Goal: Information Seeking & Learning: Learn about a topic

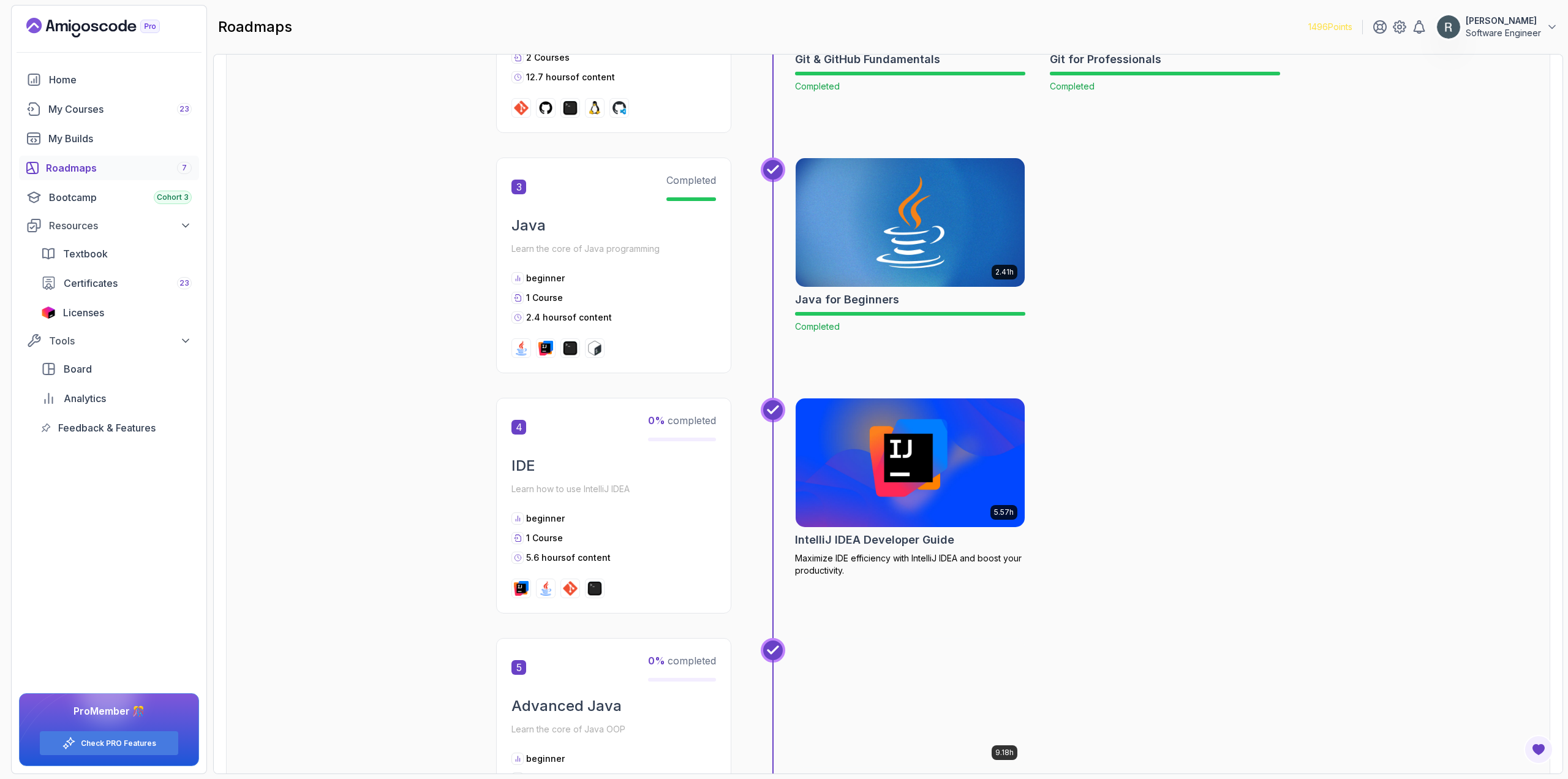
scroll to position [796, 0]
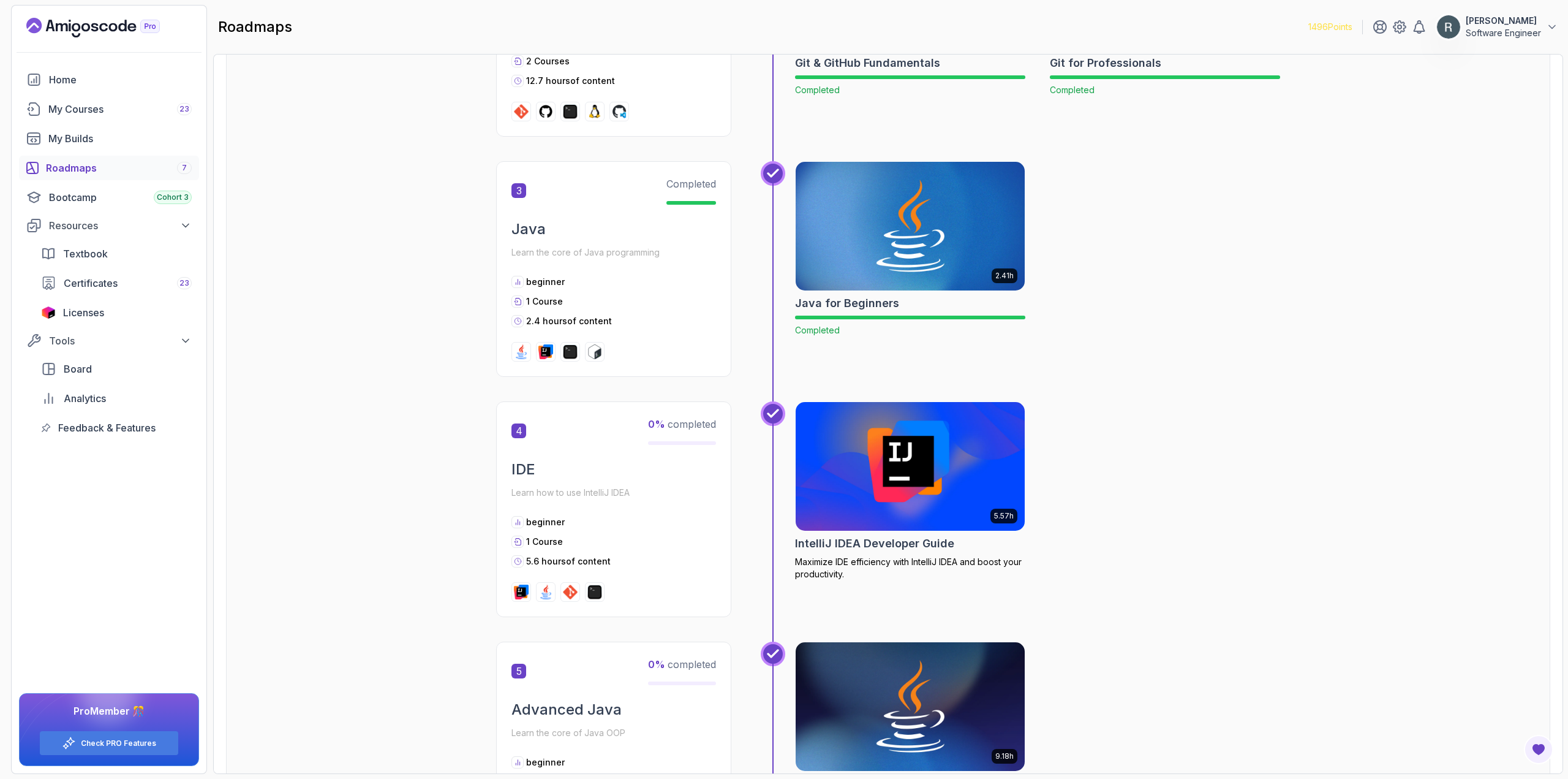
click at [821, 451] on img at bounding box center [911, 467] width 241 height 135
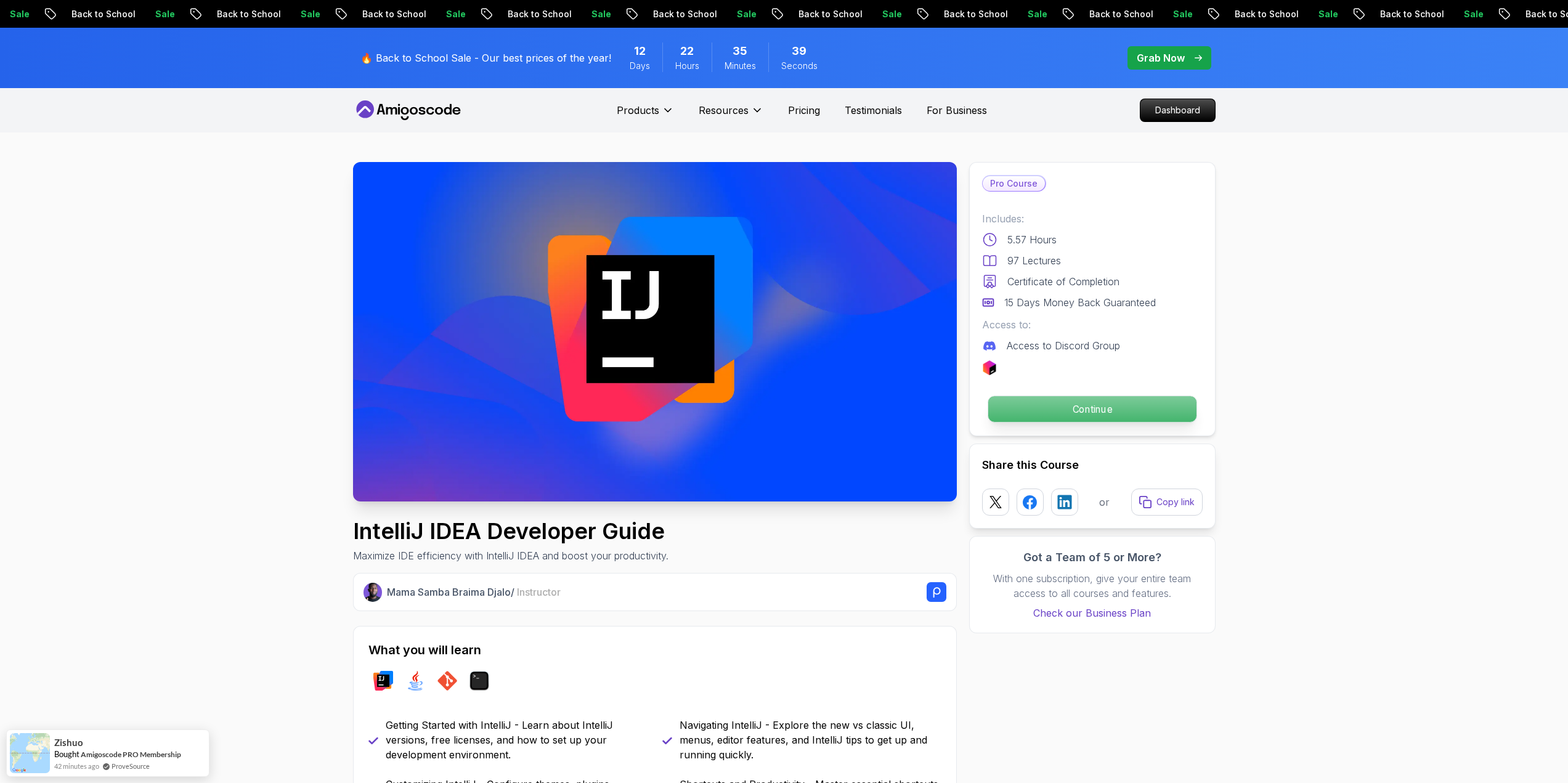
click at [1073, 408] on p "Continue" at bounding box center [1092, 409] width 208 height 26
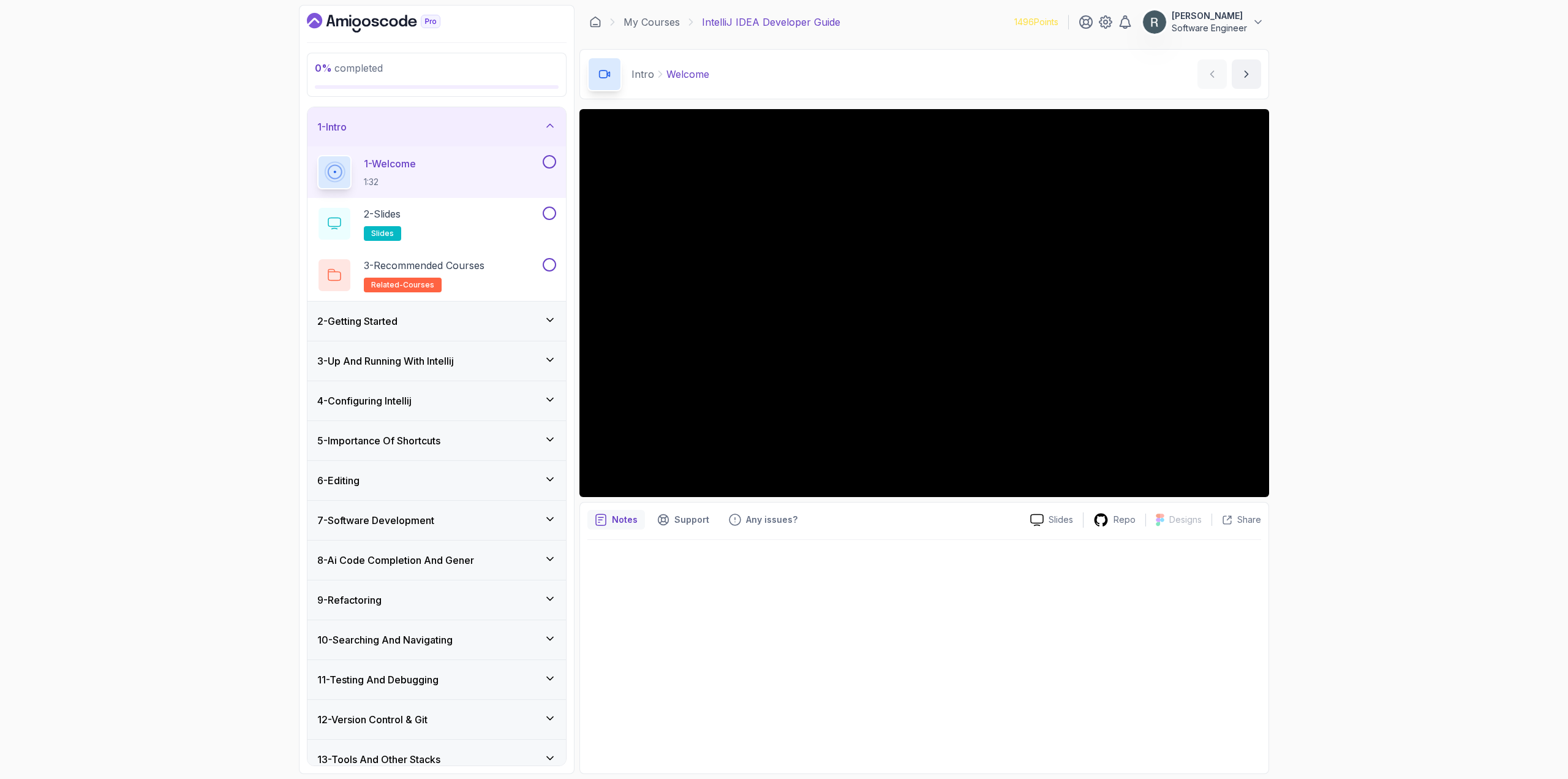
click at [549, 161] on button at bounding box center [549, 162] width 14 height 14
click at [525, 221] on div "2 - Slides slides" at bounding box center [429, 224] width 223 height 35
click at [550, 216] on button at bounding box center [549, 213] width 14 height 14
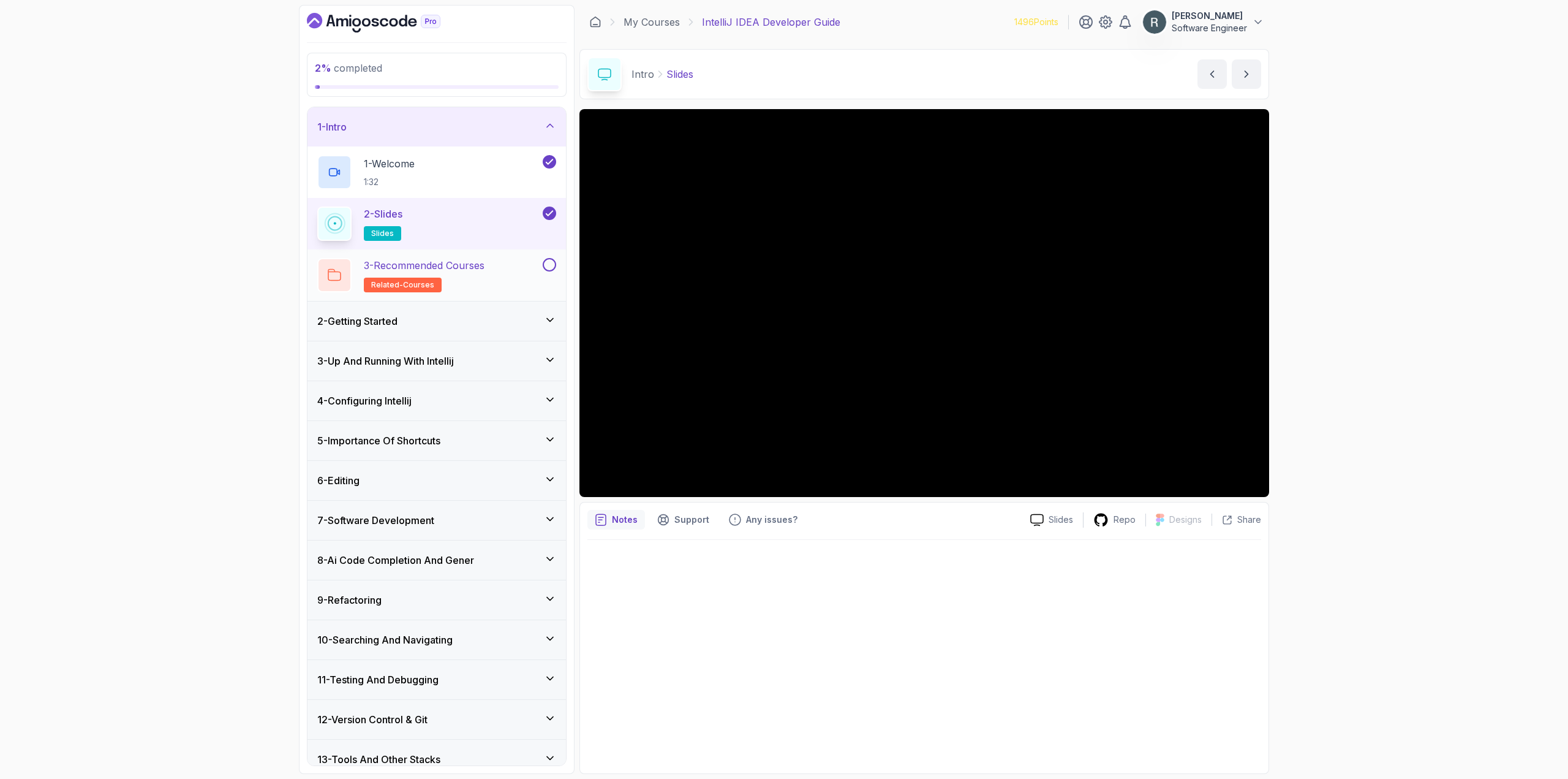
click at [547, 271] on button at bounding box center [549, 265] width 14 height 14
click at [513, 270] on div "3 - Recommended Courses related-courses" at bounding box center [429, 276] width 223 height 35
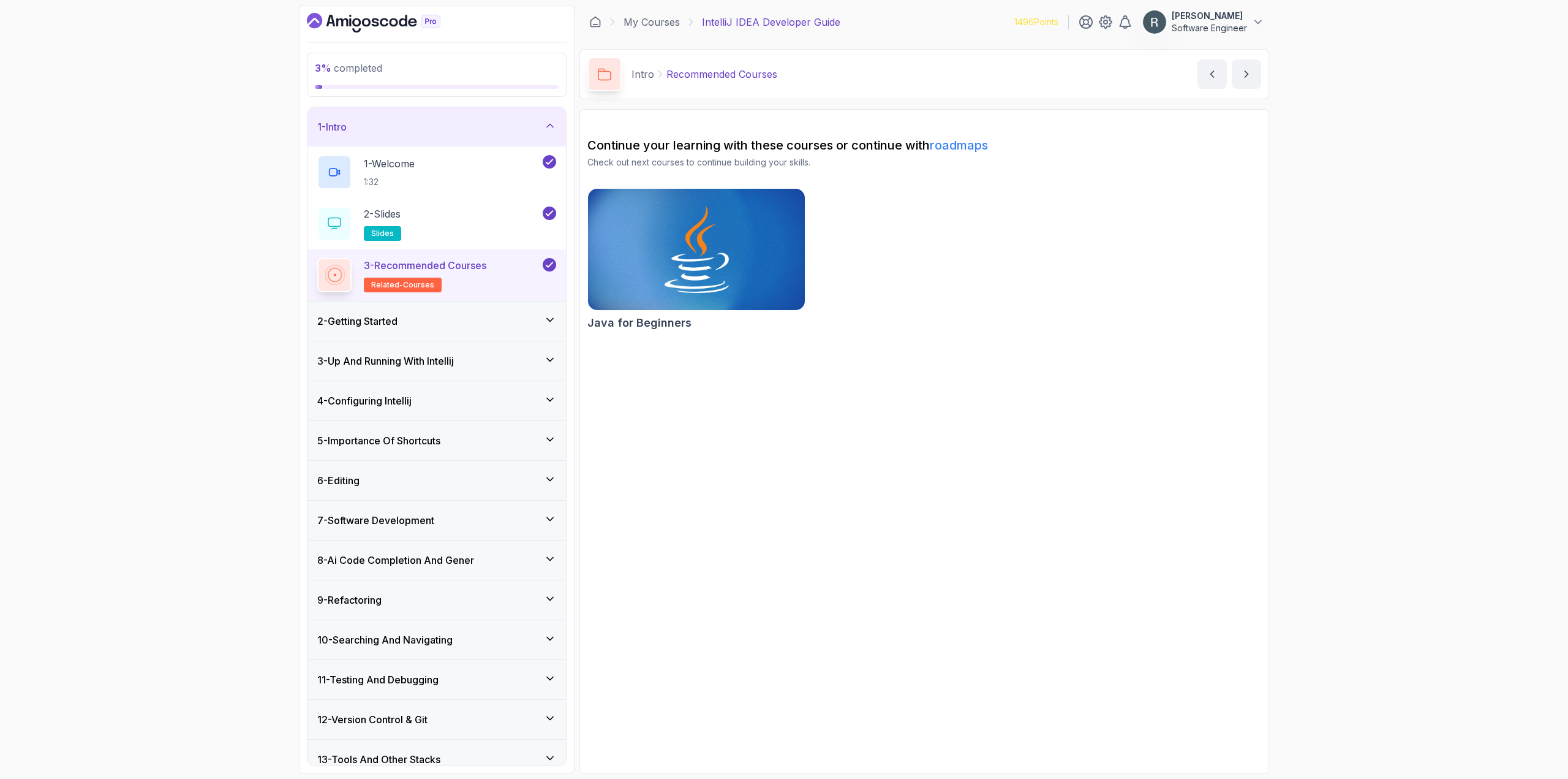
click at [518, 317] on div "2 - Getting Started" at bounding box center [437, 321] width 239 height 15
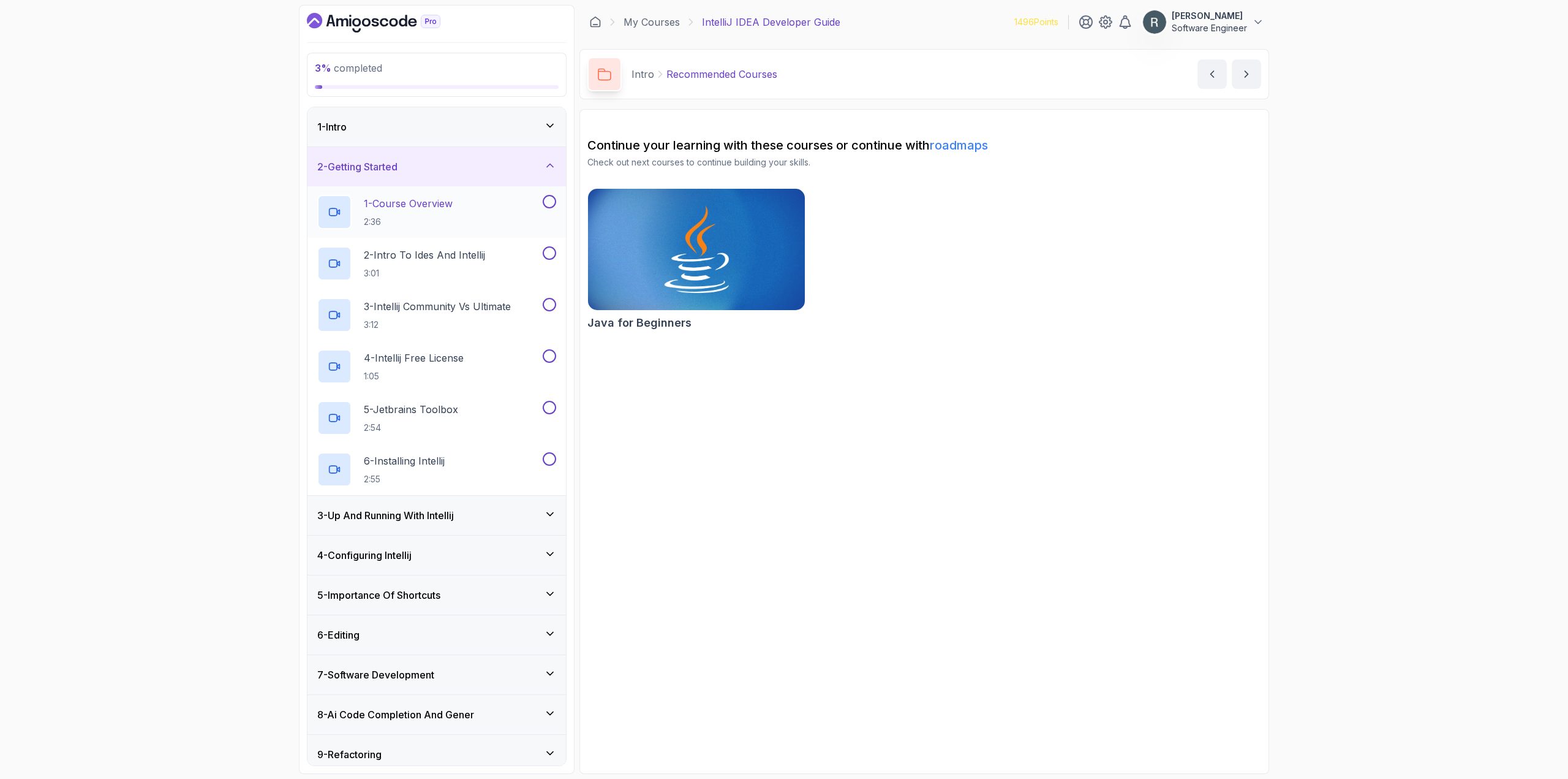
click at [547, 205] on button at bounding box center [549, 201] width 14 height 14
click at [547, 252] on button at bounding box center [549, 253] width 14 height 14
click at [552, 309] on button at bounding box center [549, 304] width 14 height 14
click at [552, 358] on button at bounding box center [549, 356] width 14 height 14
click at [549, 410] on button at bounding box center [549, 407] width 14 height 14
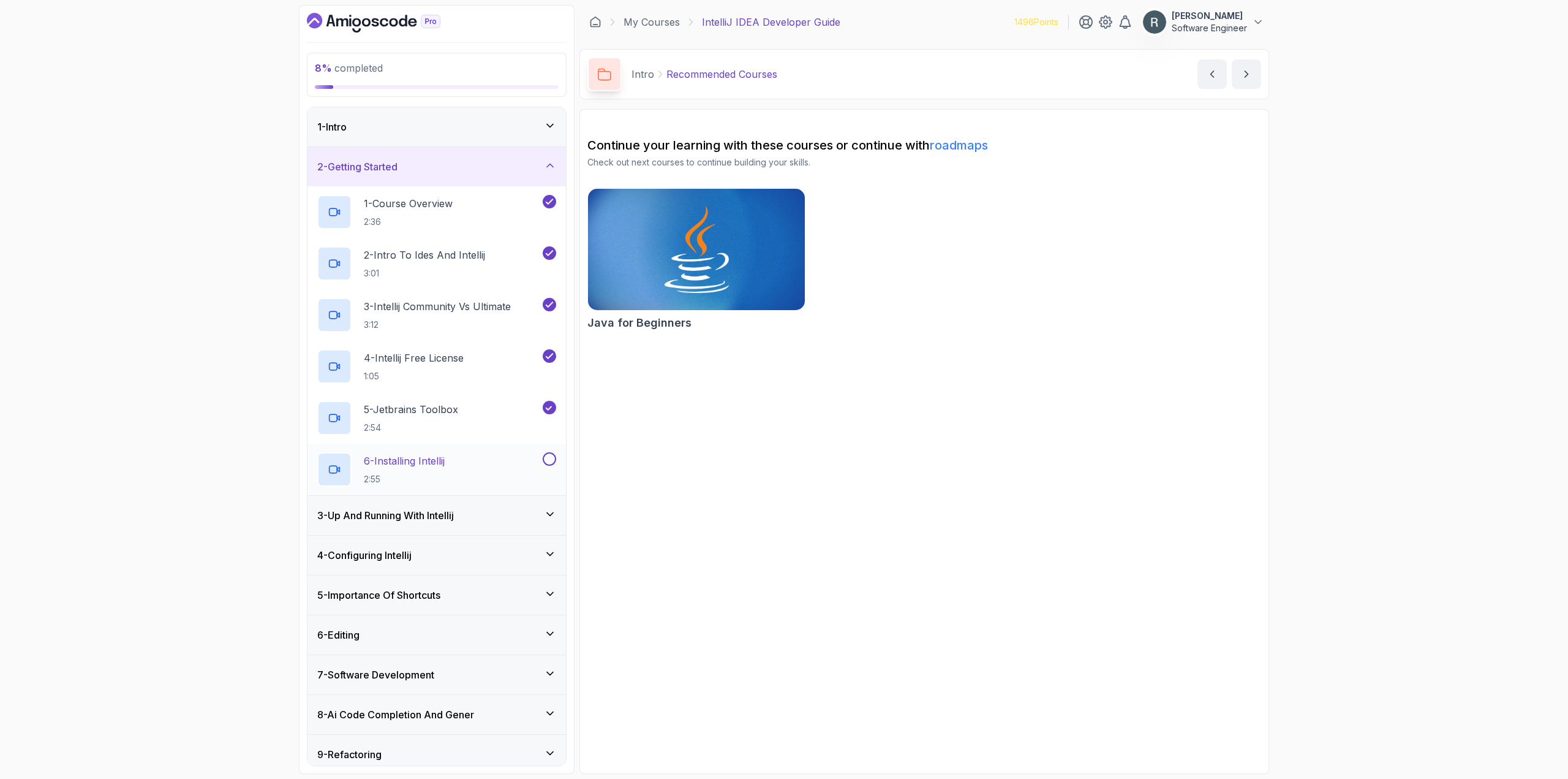
click at [550, 463] on button at bounding box center [549, 458] width 14 height 14
click at [489, 511] on div "3 - Up And Running With Intellij" at bounding box center [437, 515] width 239 height 15
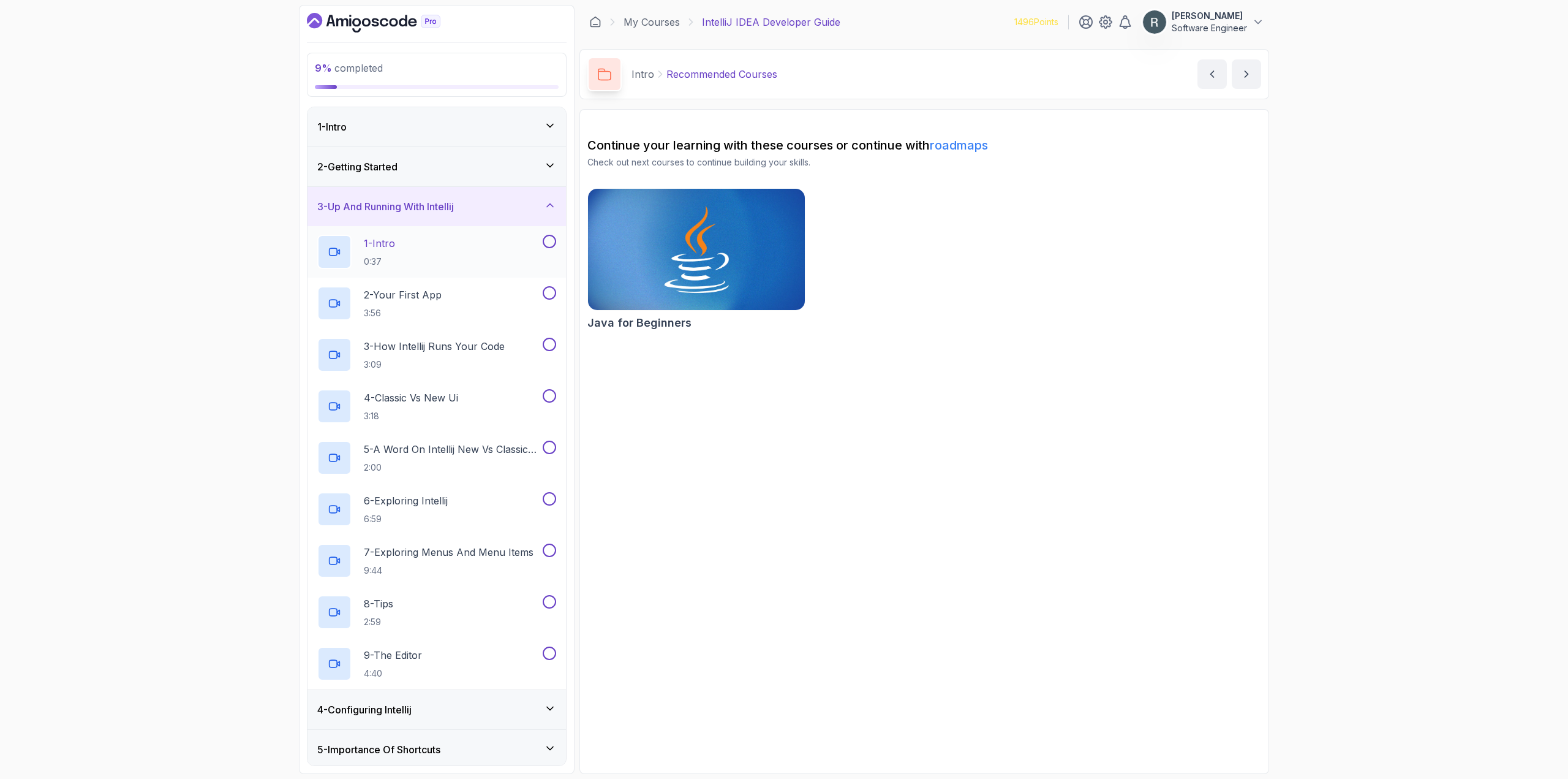
click at [550, 242] on button at bounding box center [549, 241] width 14 height 14
click at [552, 299] on button at bounding box center [549, 292] width 14 height 14
click at [550, 342] on button at bounding box center [549, 344] width 14 height 14
click at [549, 395] on button at bounding box center [549, 395] width 14 height 14
click at [548, 449] on button at bounding box center [549, 447] width 14 height 14
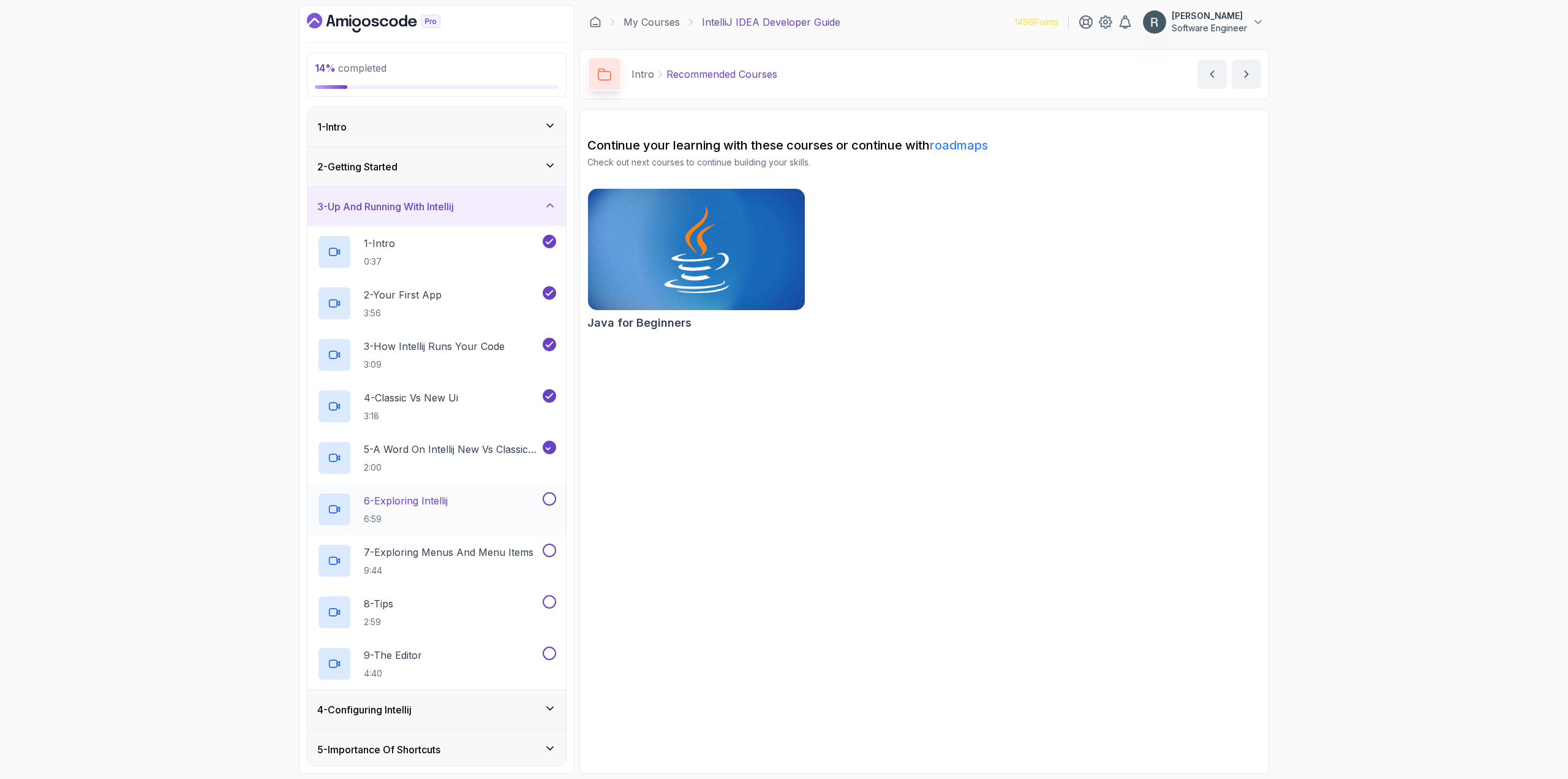
click at [550, 500] on button at bounding box center [549, 499] width 14 height 14
click at [549, 552] on button at bounding box center [549, 550] width 14 height 14
click at [550, 597] on button at bounding box center [549, 602] width 14 height 14
click at [547, 657] on button at bounding box center [549, 653] width 14 height 14
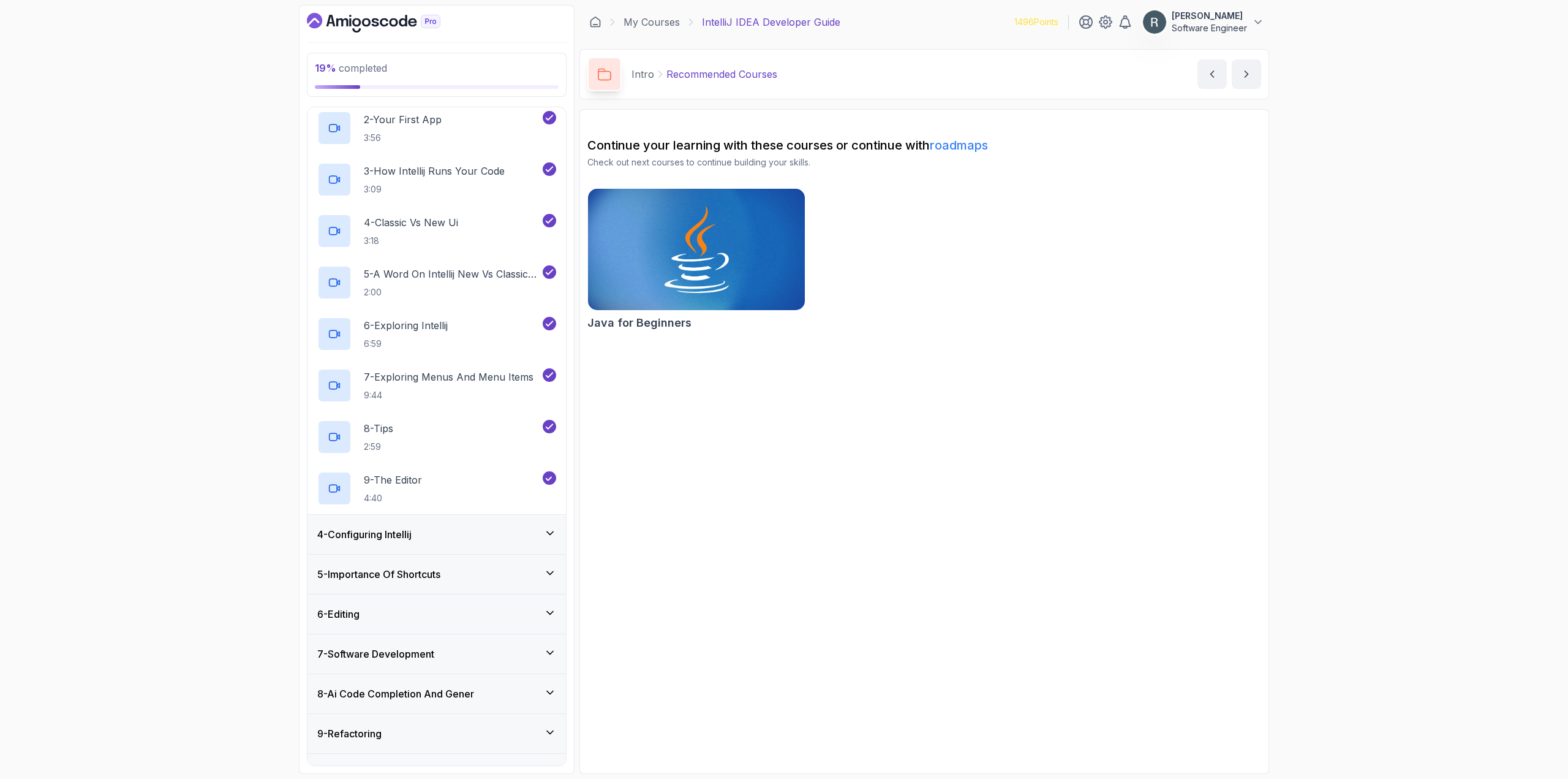
scroll to position [245, 0]
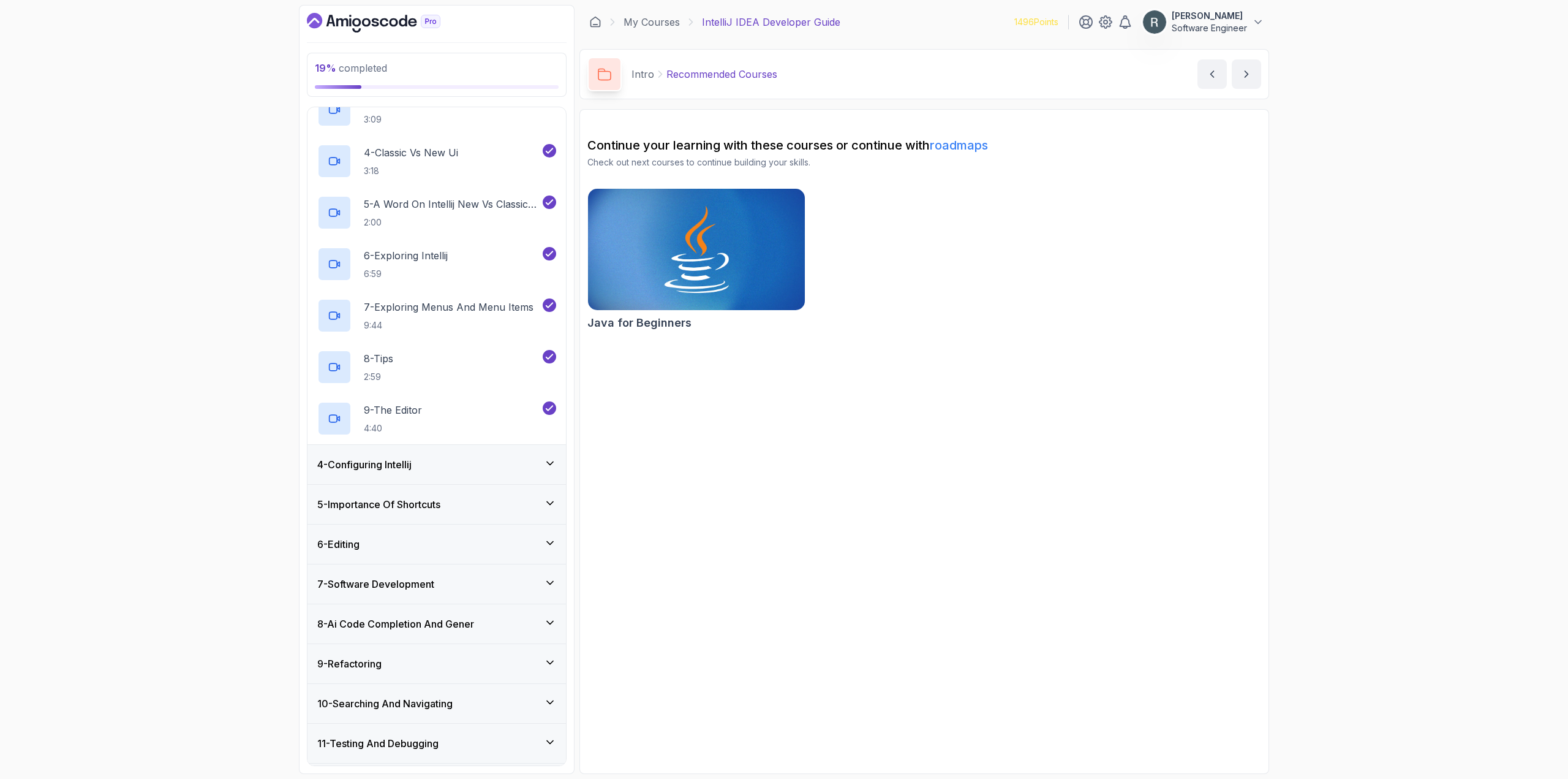
click at [469, 468] on div "4 - Configuring Intellij" at bounding box center [437, 465] width 239 height 15
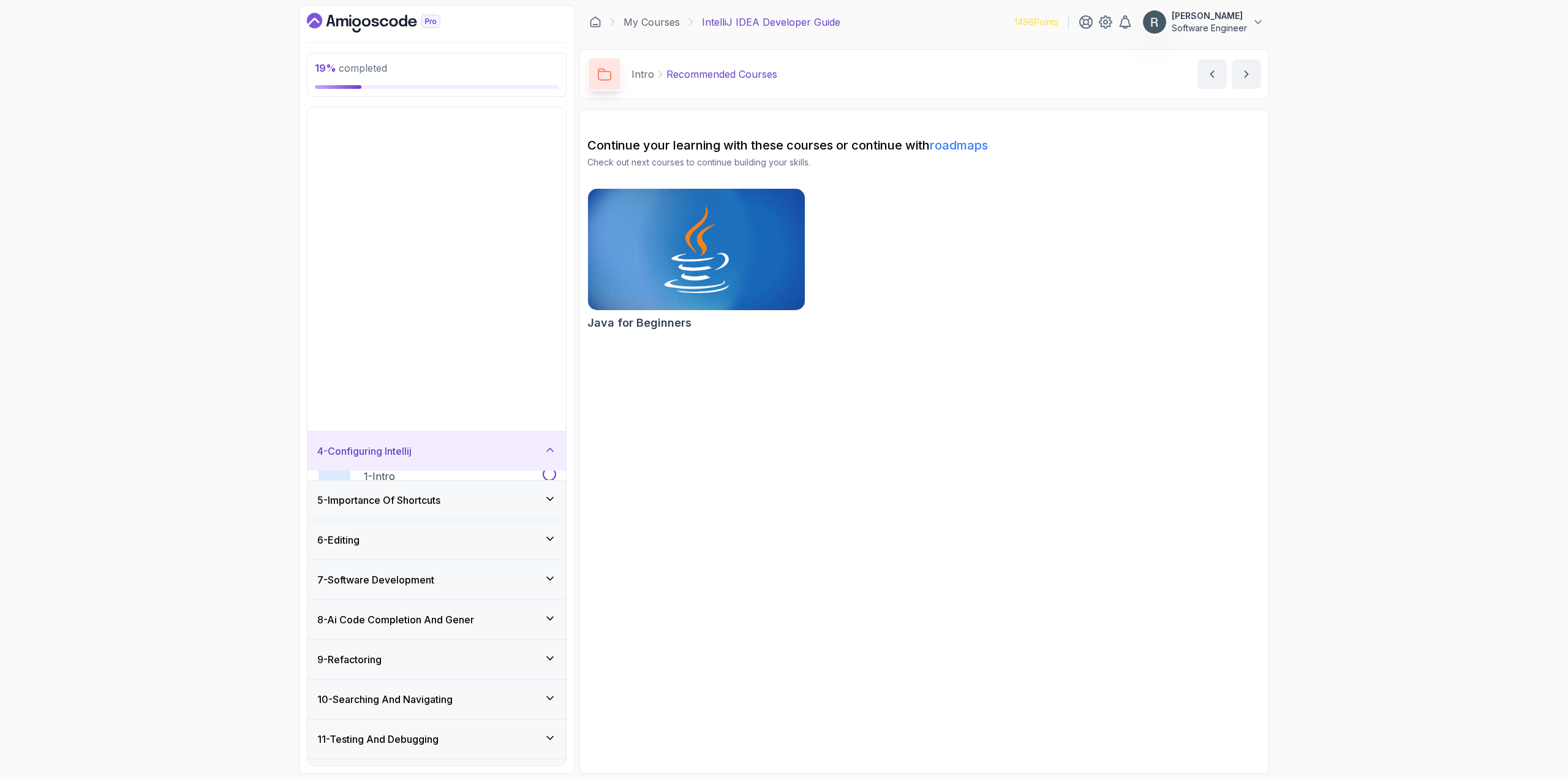
scroll to position [0, 0]
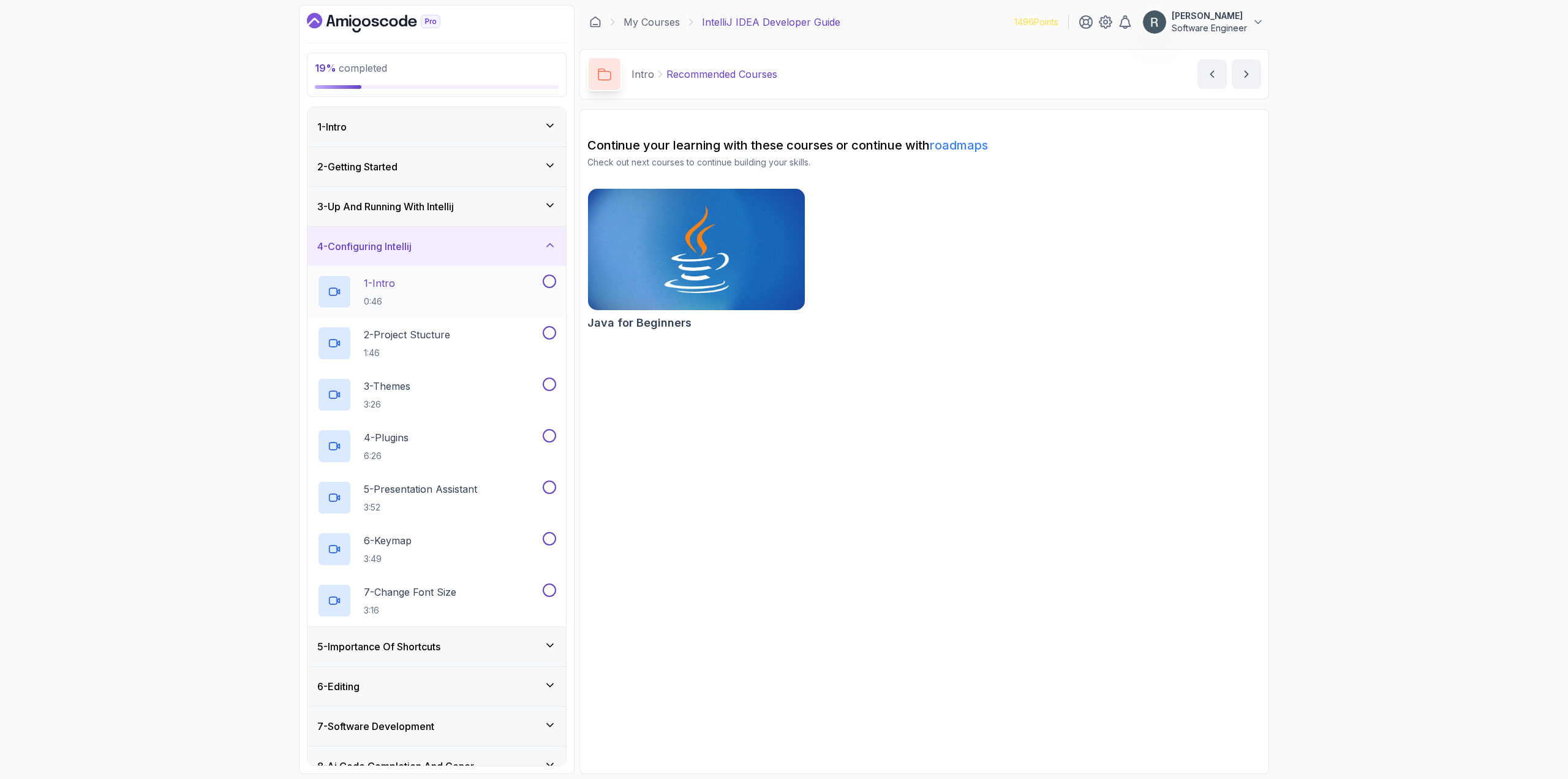
click at [548, 279] on button at bounding box center [549, 281] width 14 height 14
click at [547, 336] on button at bounding box center [549, 332] width 14 height 14
click at [549, 380] on button at bounding box center [549, 384] width 14 height 14
click at [550, 438] on button at bounding box center [549, 436] width 14 height 14
click at [550, 489] on button at bounding box center [549, 487] width 14 height 14
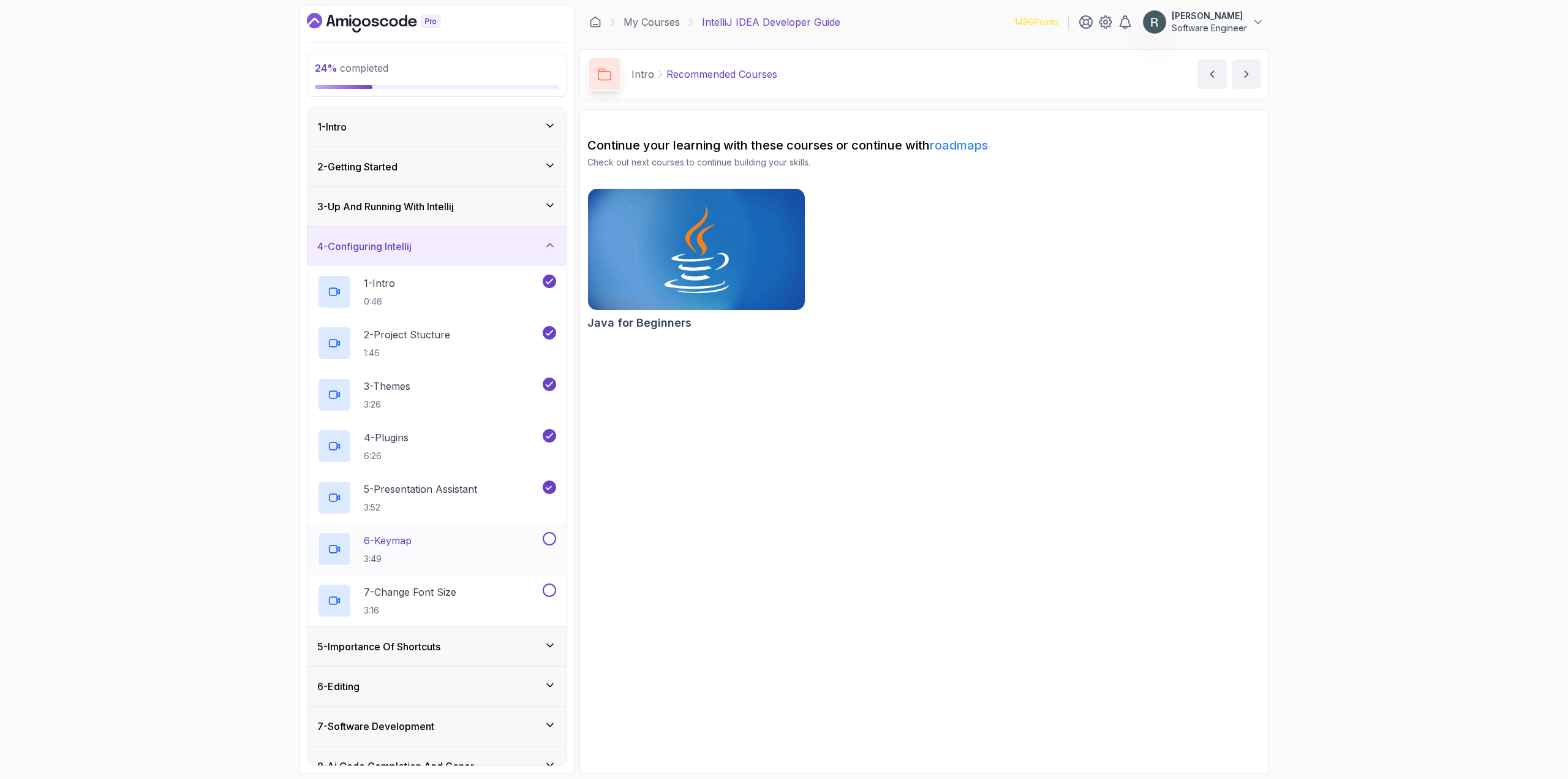
click at [549, 536] on button at bounding box center [549, 539] width 14 height 14
click at [549, 591] on button at bounding box center [549, 590] width 14 height 14
click at [496, 244] on div "4 - Configuring Intellij" at bounding box center [437, 247] width 239 height 15
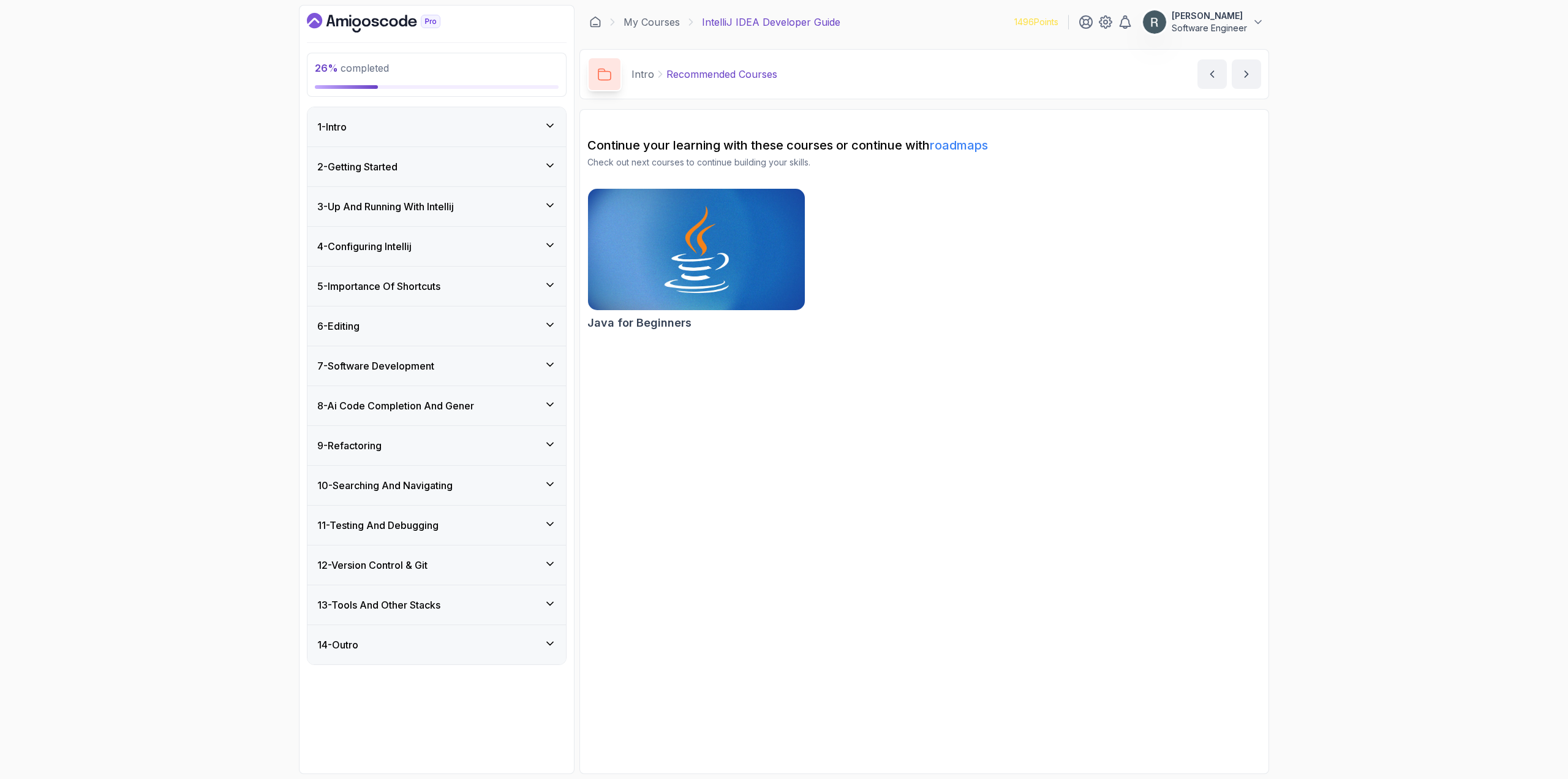
click at [500, 297] on div "5 - Importance Of Shortcuts" at bounding box center [436, 286] width 258 height 39
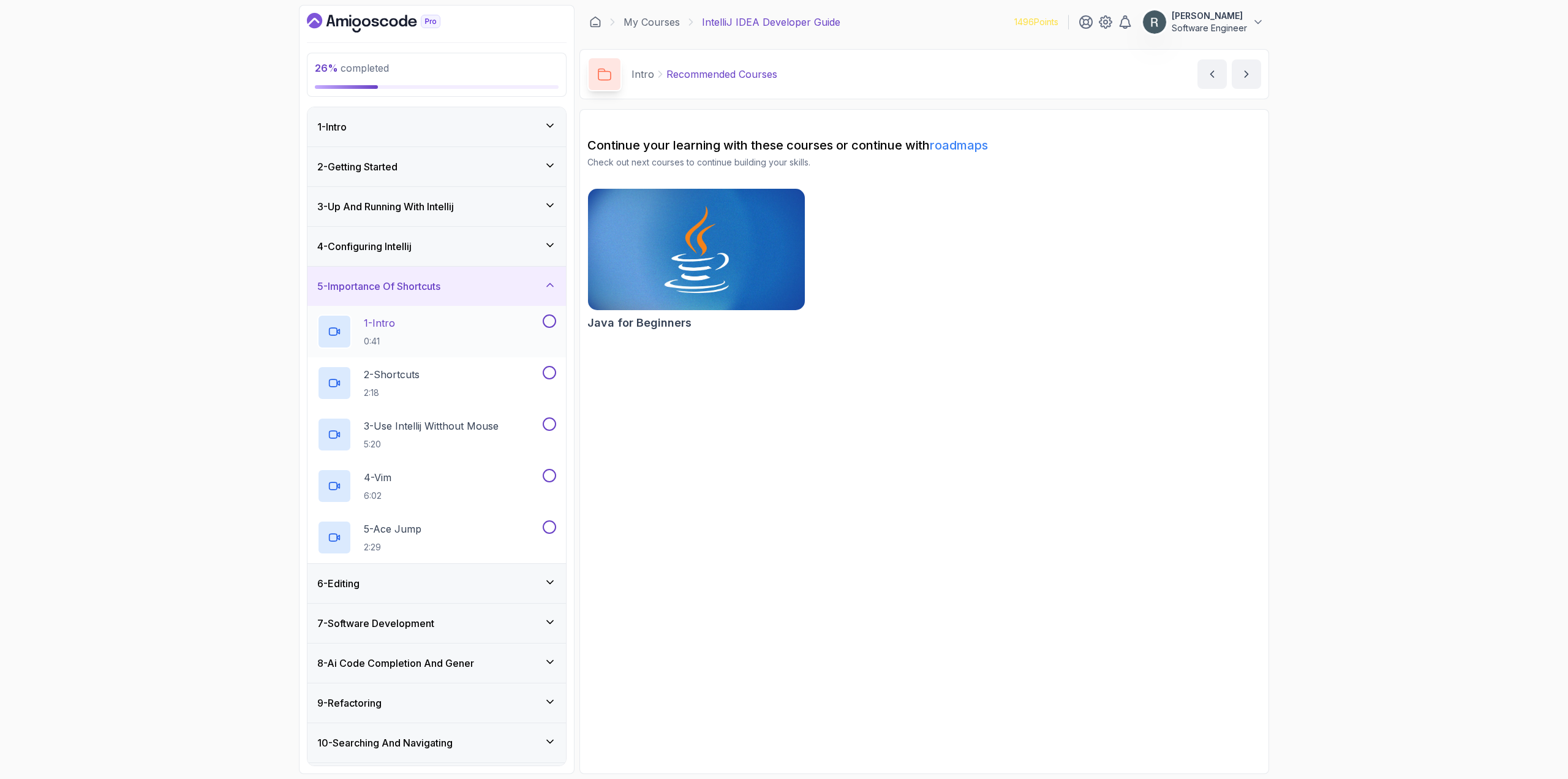
click at [549, 320] on button at bounding box center [549, 321] width 14 height 14
click at [549, 371] on button at bounding box center [549, 373] width 14 height 14
click at [548, 426] on button at bounding box center [549, 424] width 14 height 14
click at [548, 485] on button "4 - Vim 6:02" at bounding box center [437, 486] width 239 height 35
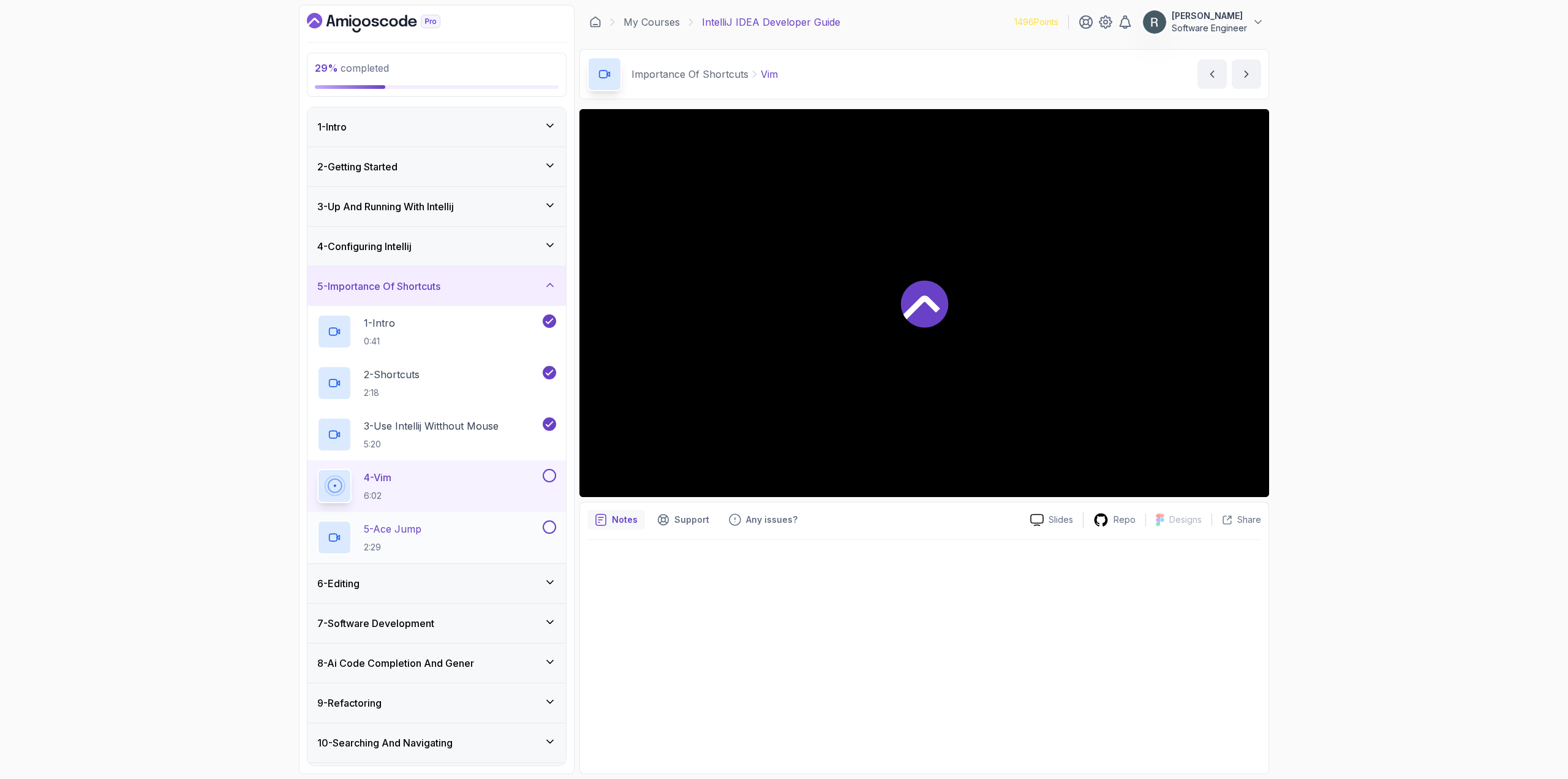
click at [551, 524] on button at bounding box center [549, 527] width 14 height 14
click at [546, 473] on button at bounding box center [549, 475] width 14 height 14
click at [485, 288] on div "5 - Importance Of Shortcuts" at bounding box center [437, 286] width 239 height 15
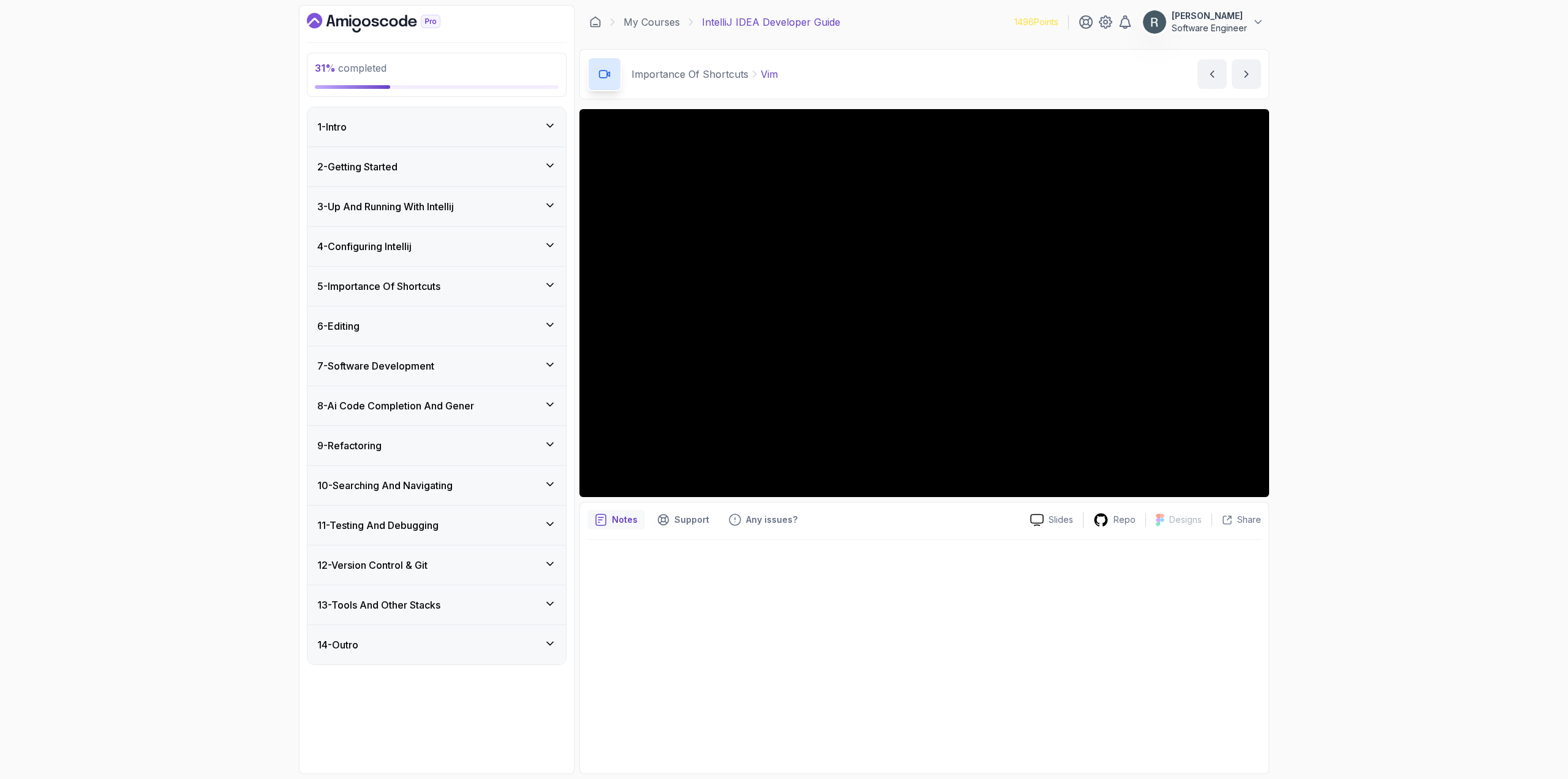
click at [472, 321] on div "6 - Editing" at bounding box center [437, 326] width 239 height 15
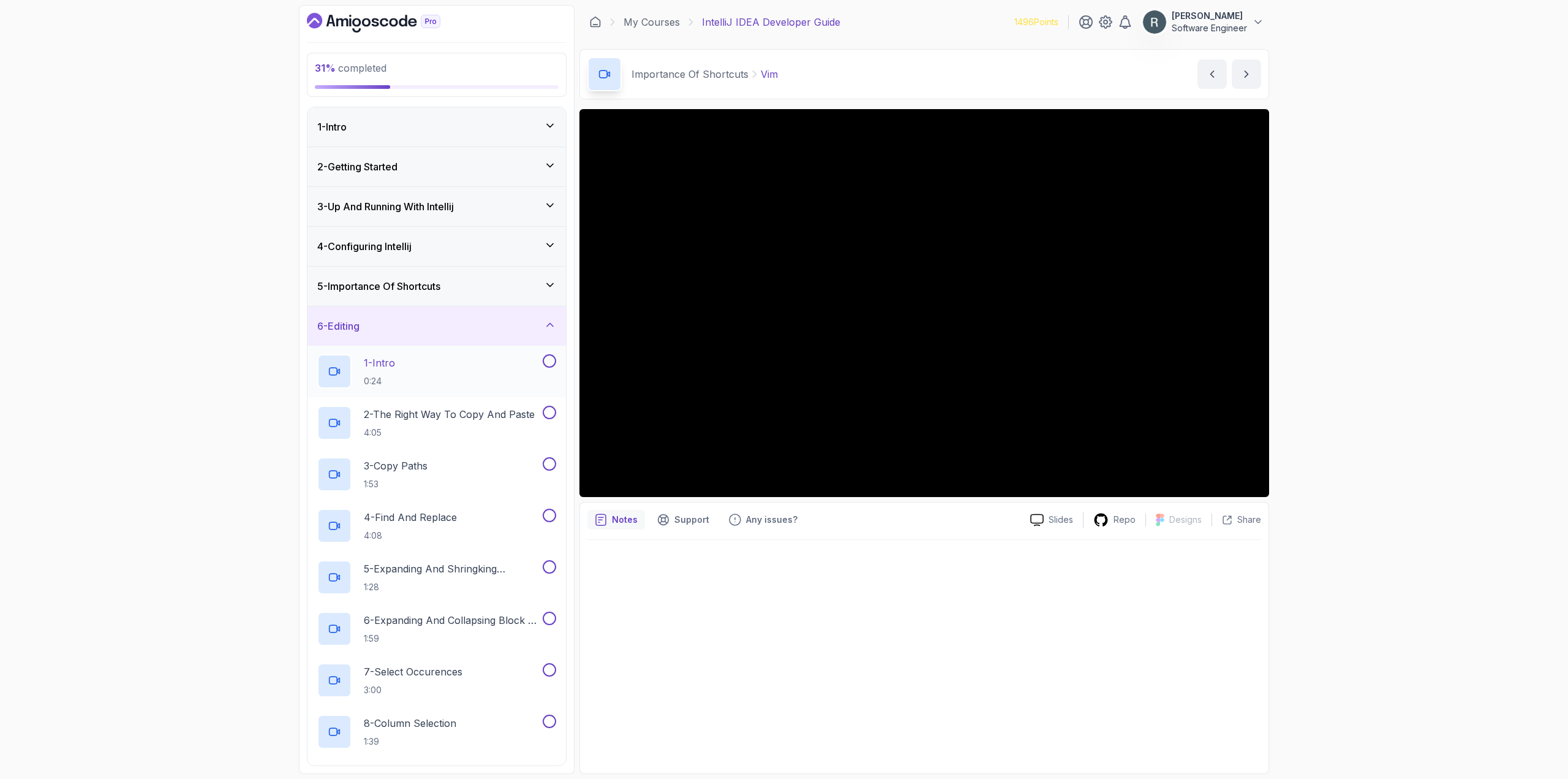
click at [545, 363] on button at bounding box center [549, 361] width 14 height 14
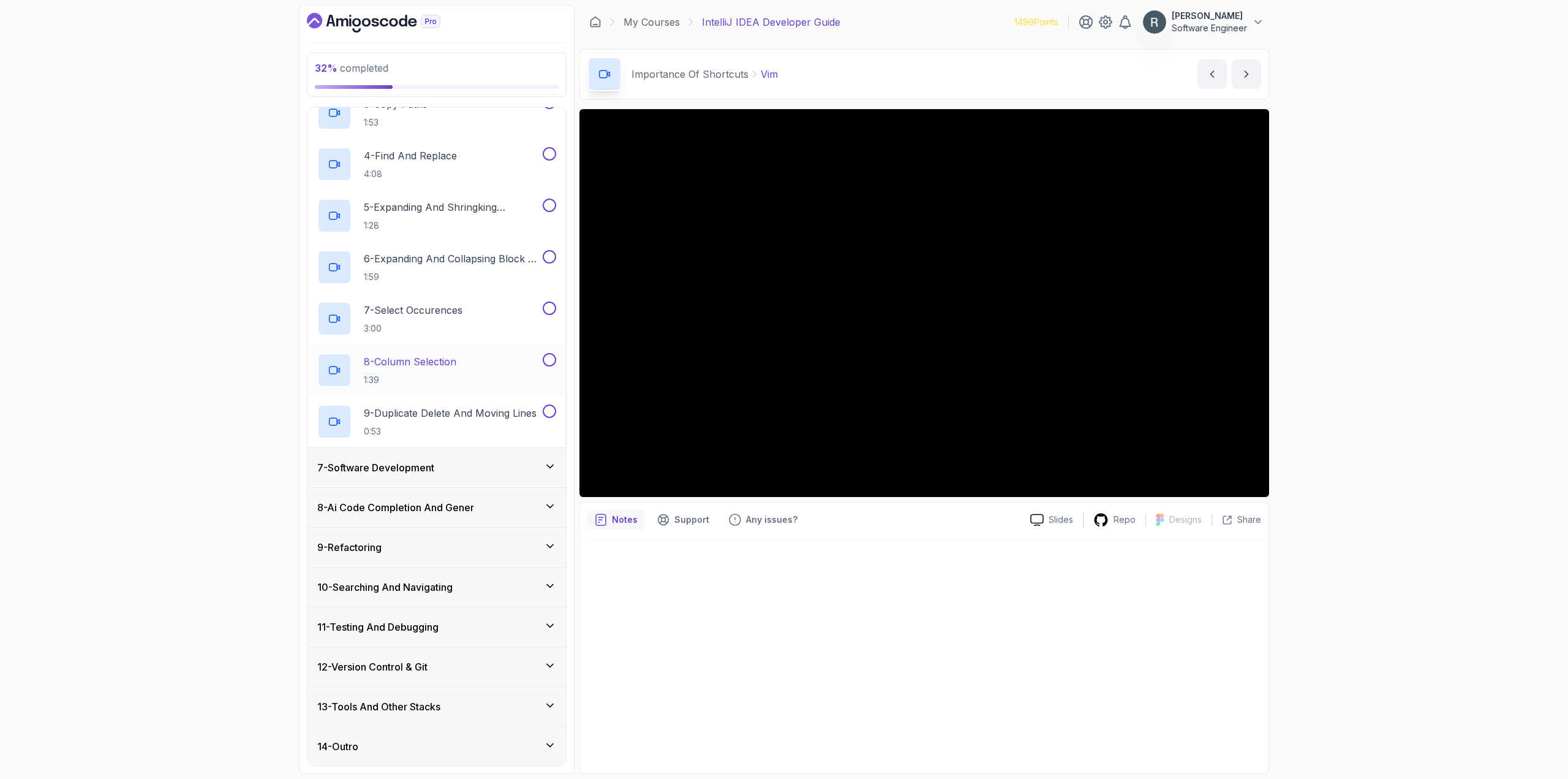
scroll to position [363, 0]
click at [448, 465] on div "7 - Software Development" at bounding box center [437, 467] width 239 height 15
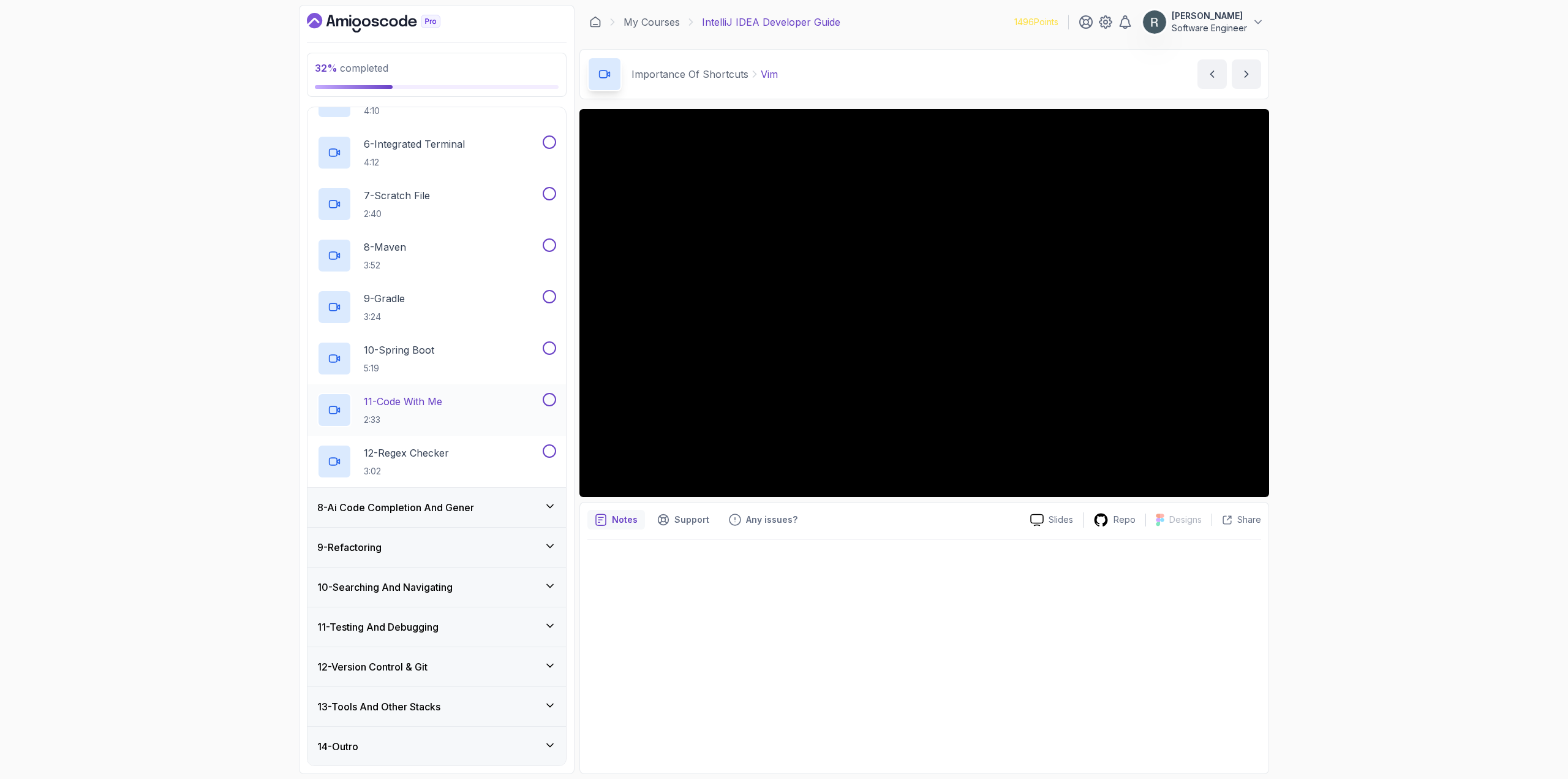
scroll to position [517, 0]
click at [461, 507] on h3 "8 - Ai Code Completion And Gener" at bounding box center [396, 507] width 157 height 15
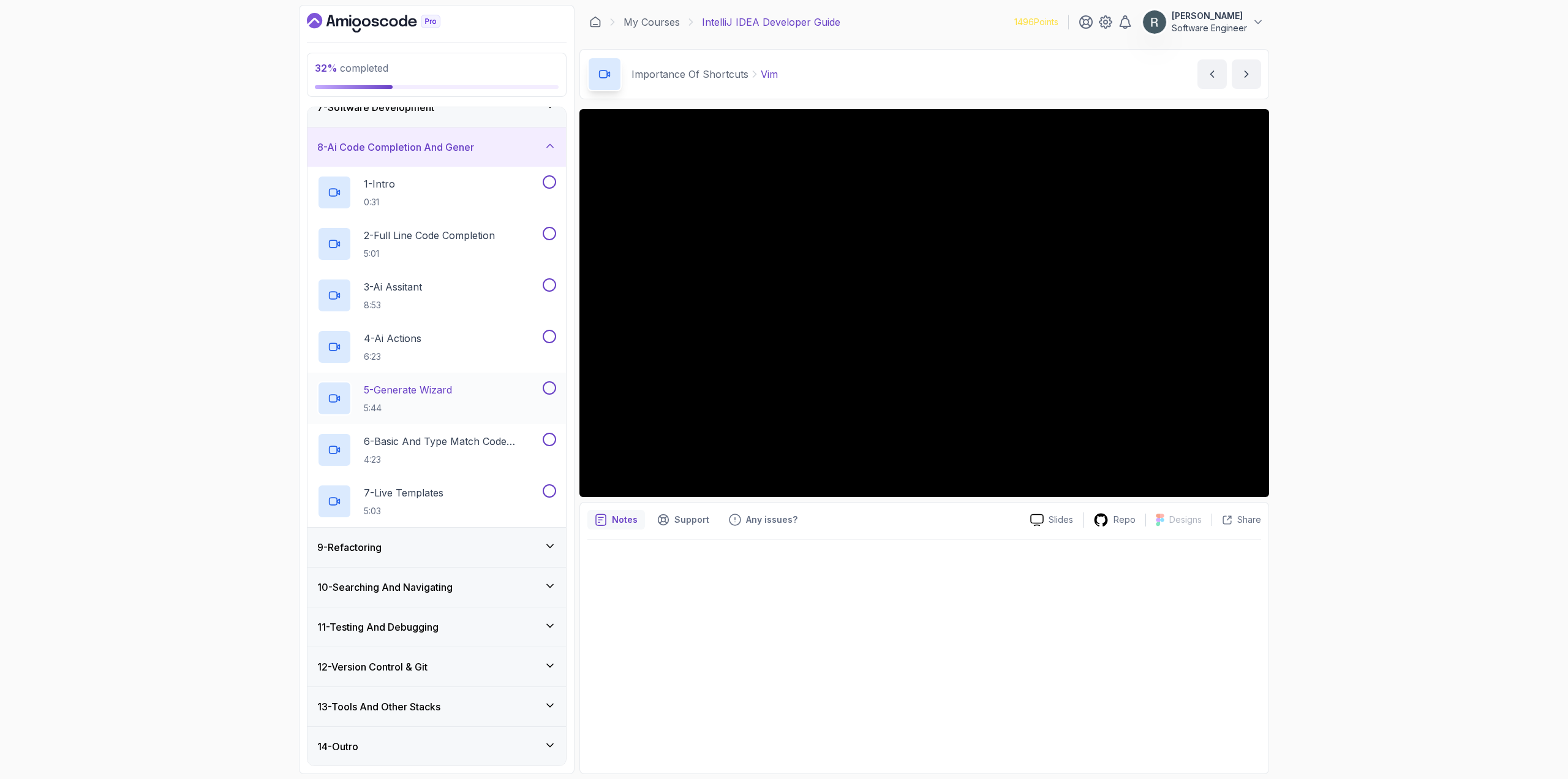
scroll to position [259, 0]
click at [429, 540] on div "9 - Refactoring" at bounding box center [437, 547] width 239 height 15
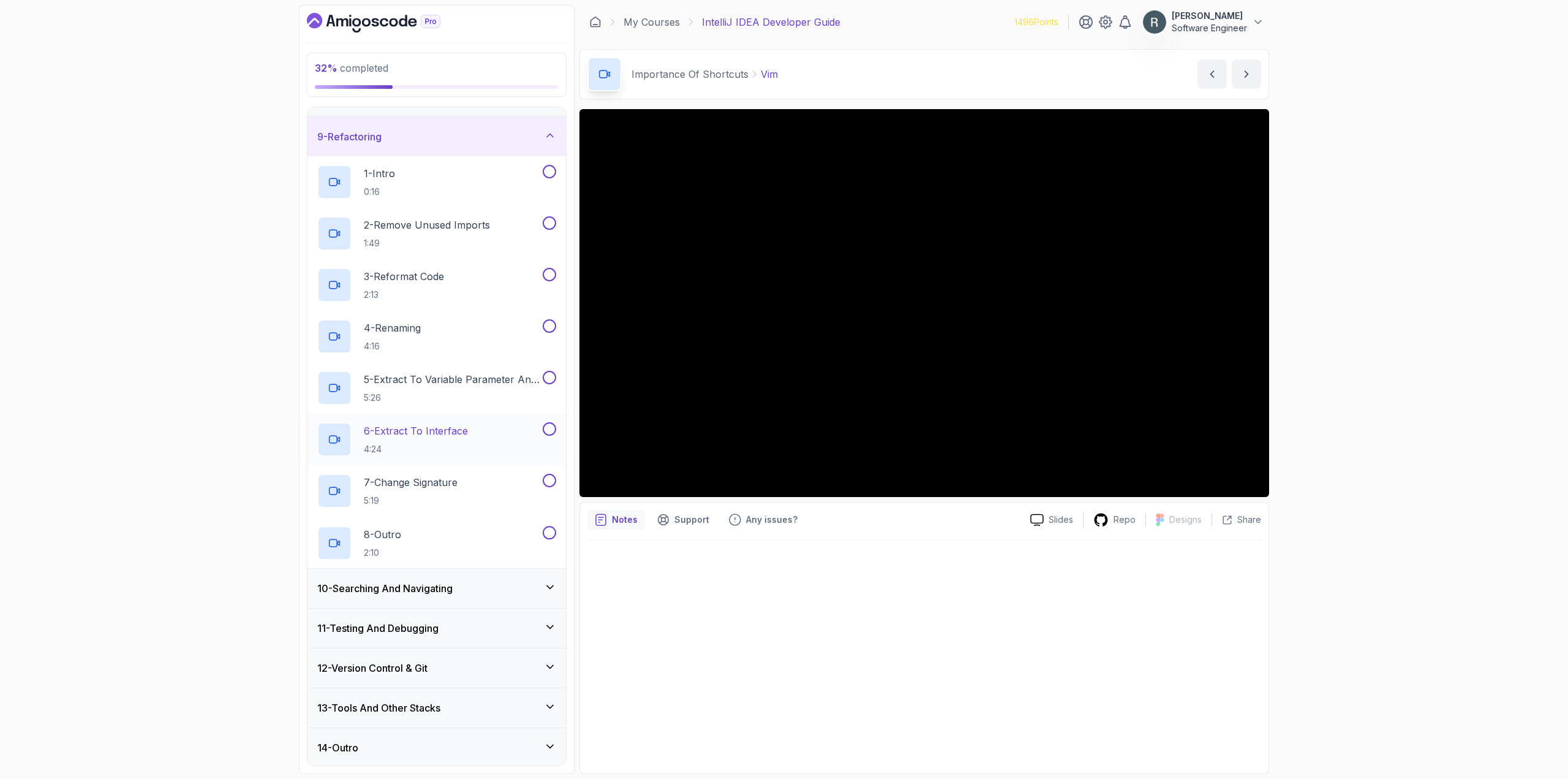
scroll to position [311, 0]
drag, startPoint x: 442, startPoint y: 585, endPoint x: 440, endPoint y: 570, distance: 15.1
click at [442, 584] on h3 "10 - Searching And Navigating" at bounding box center [385, 586] width 135 height 15
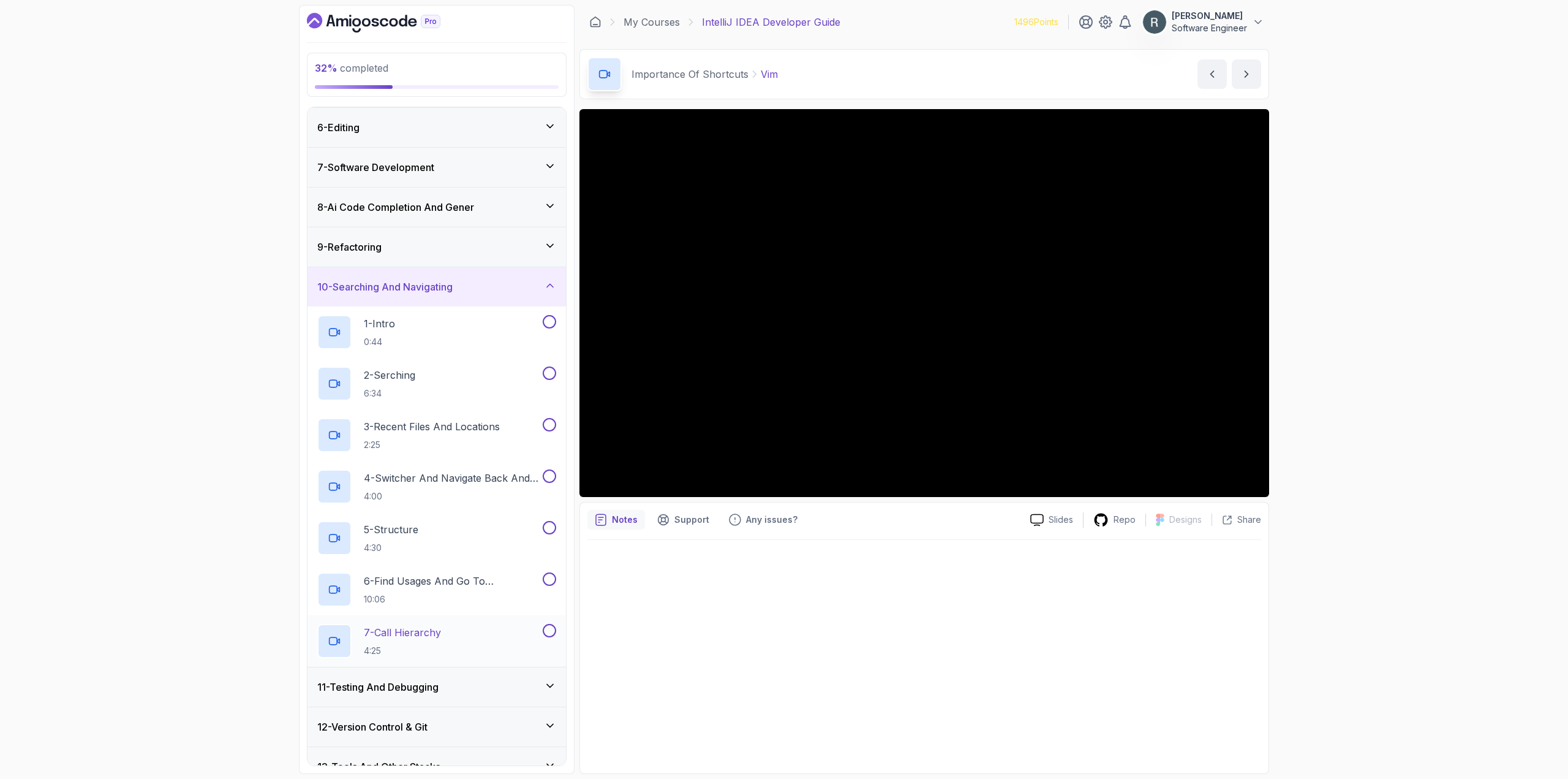
scroll to position [198, 0]
click at [436, 684] on h3 "11 - Testing And Debugging" at bounding box center [378, 688] width 121 height 15
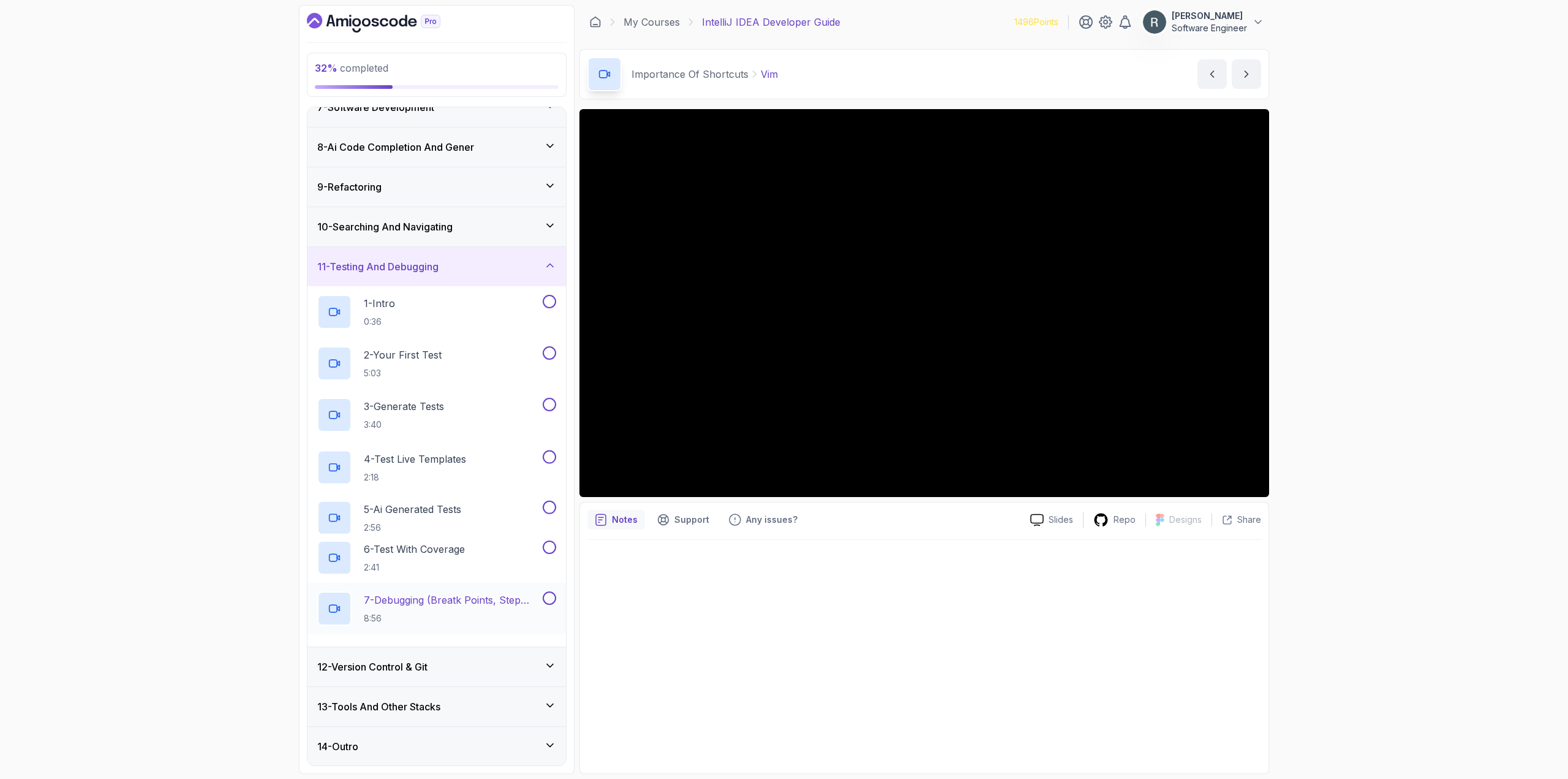
scroll to position [259, 0]
click at [480, 664] on div "12 - Version Control & Git" at bounding box center [437, 666] width 239 height 15
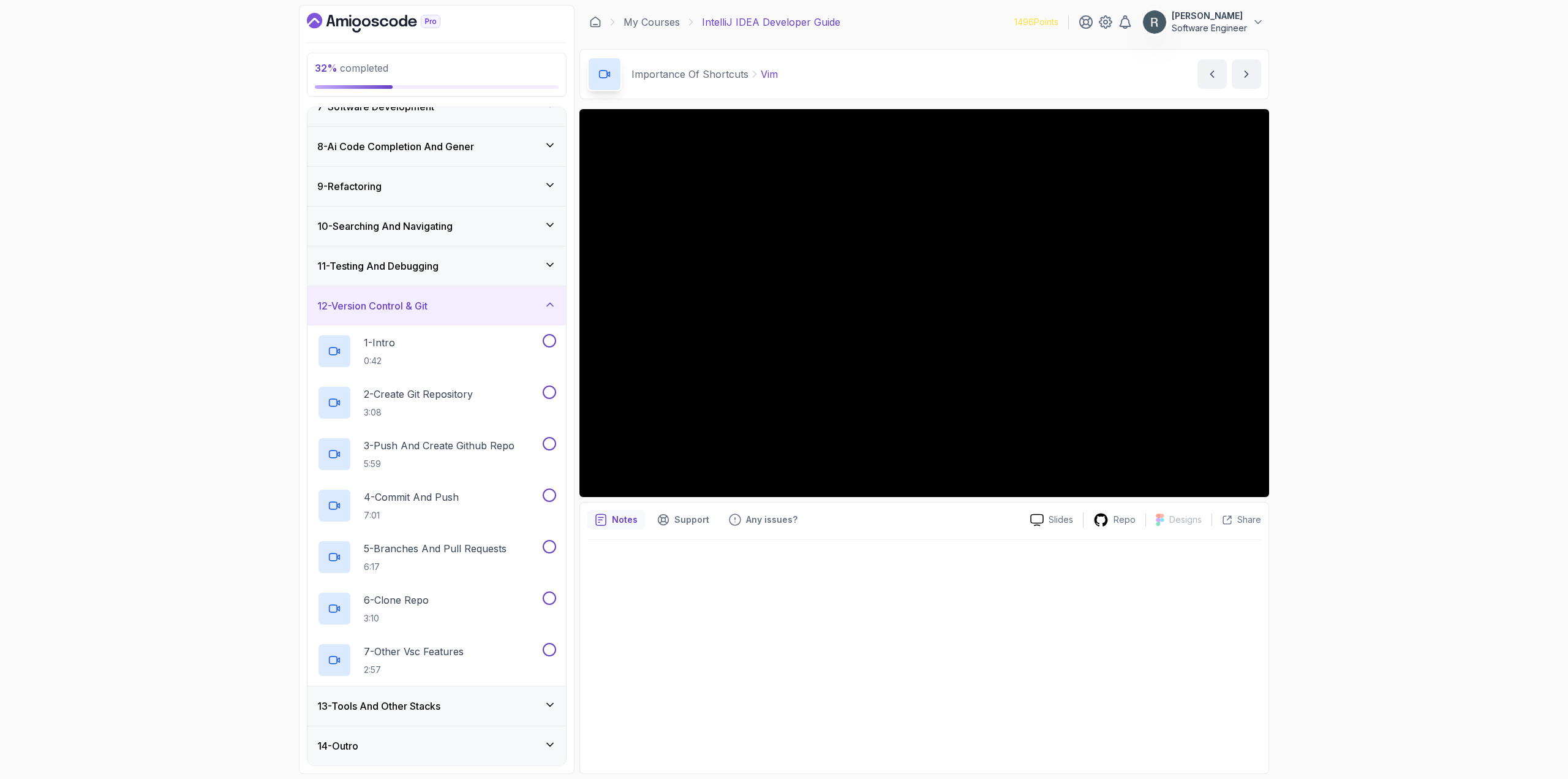
click at [463, 711] on div "13 - Tools And Other Stacks" at bounding box center [437, 706] width 239 height 15
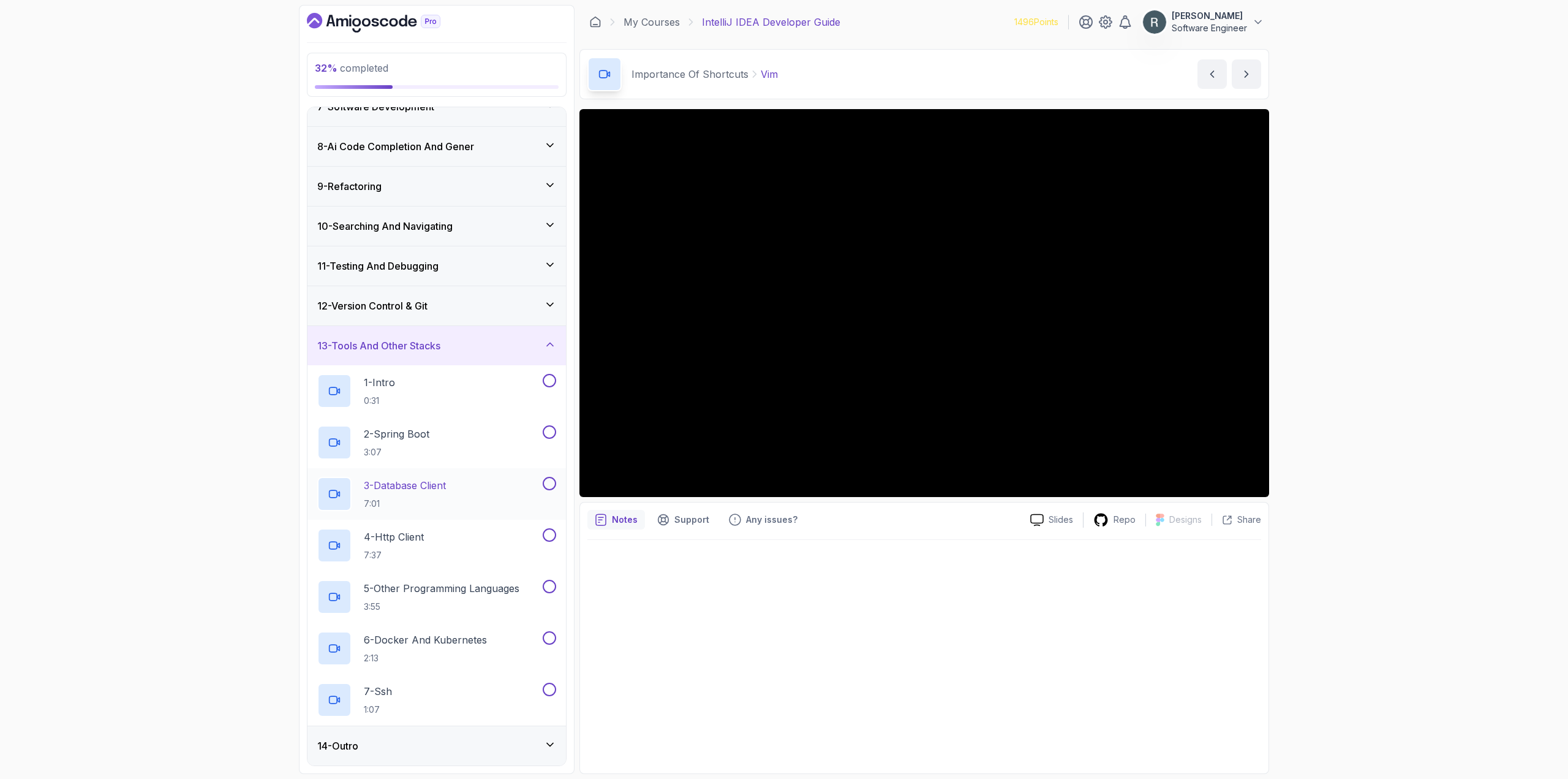
click at [446, 746] on div "14 - Outro" at bounding box center [437, 746] width 239 height 15
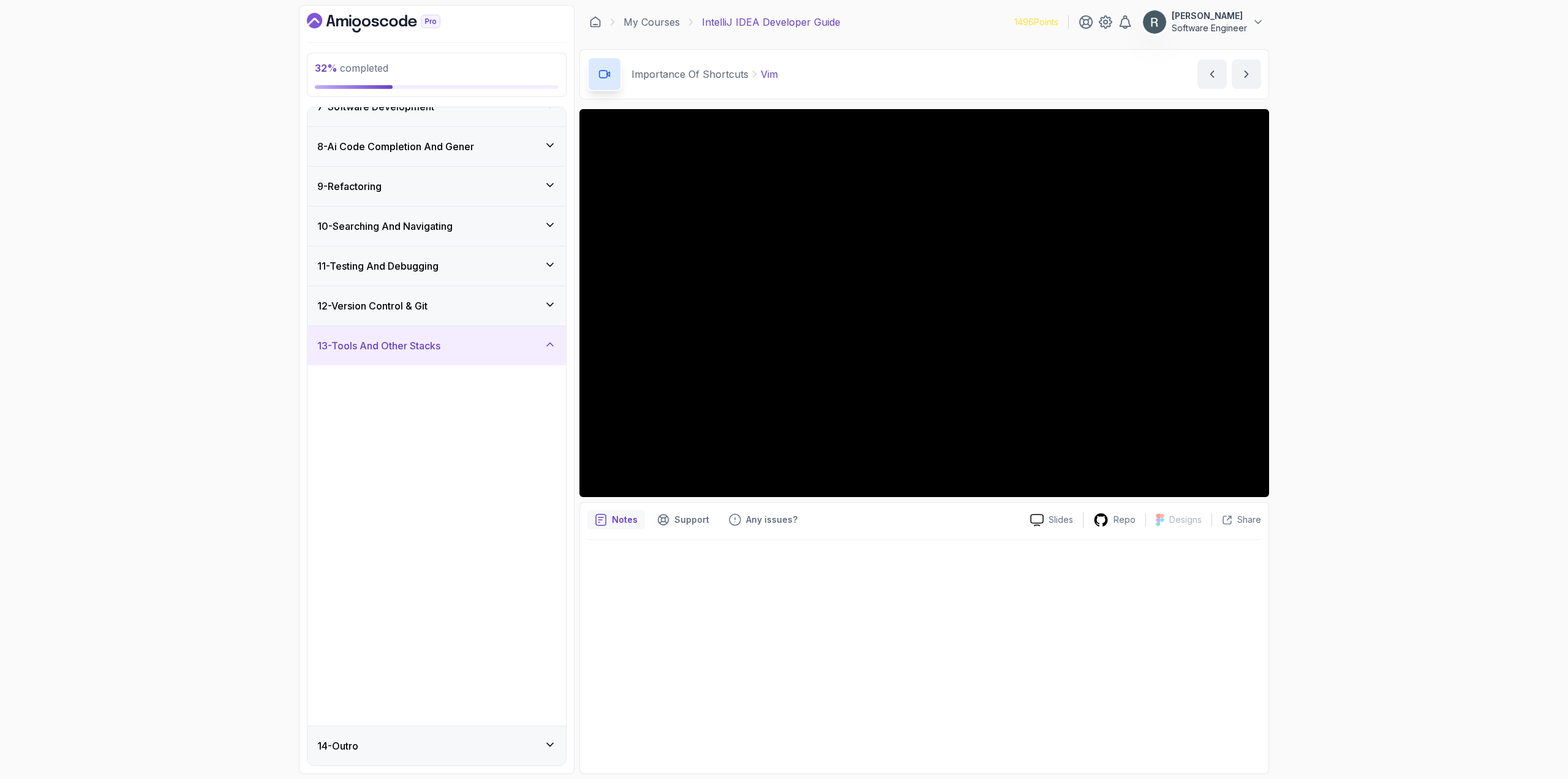
scroll to position [0, 0]
